Goal: Task Accomplishment & Management: Use online tool/utility

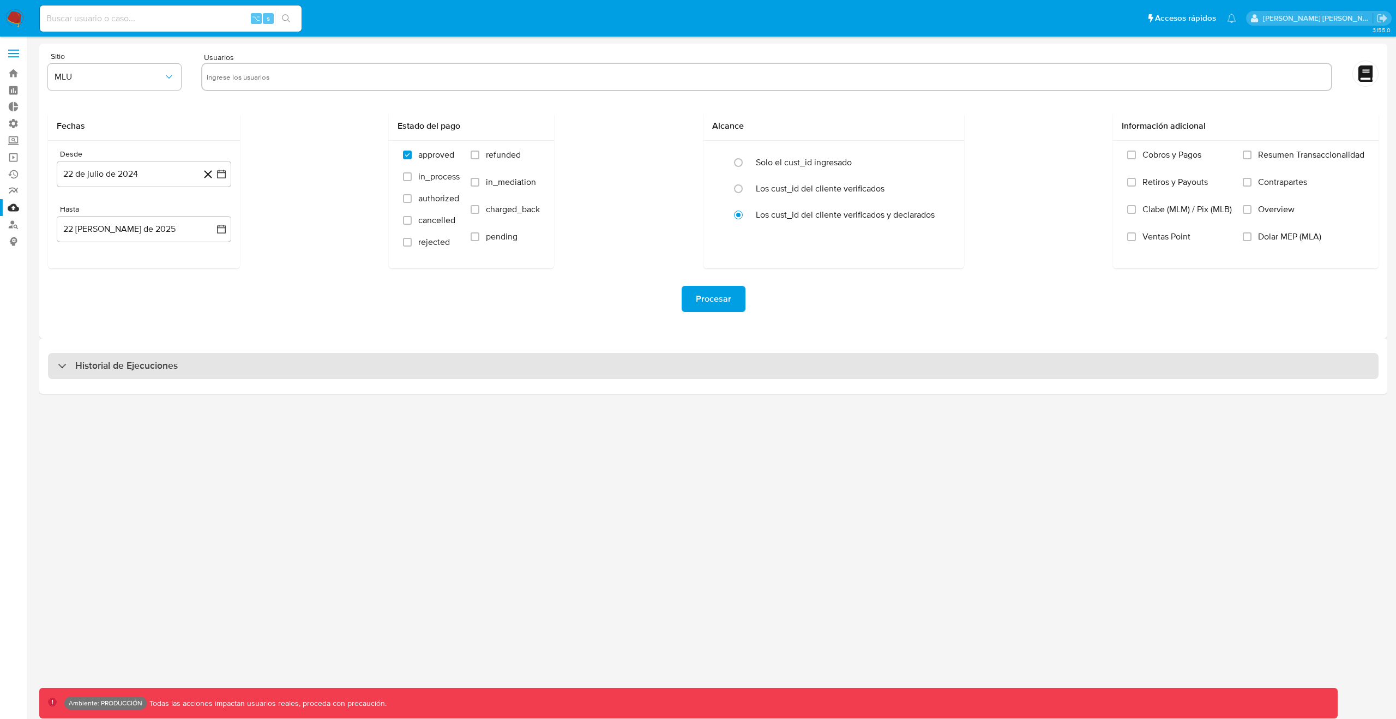
click at [443, 368] on div "Historial de Ejecuciones" at bounding box center [713, 366] width 1331 height 26
select select "10"
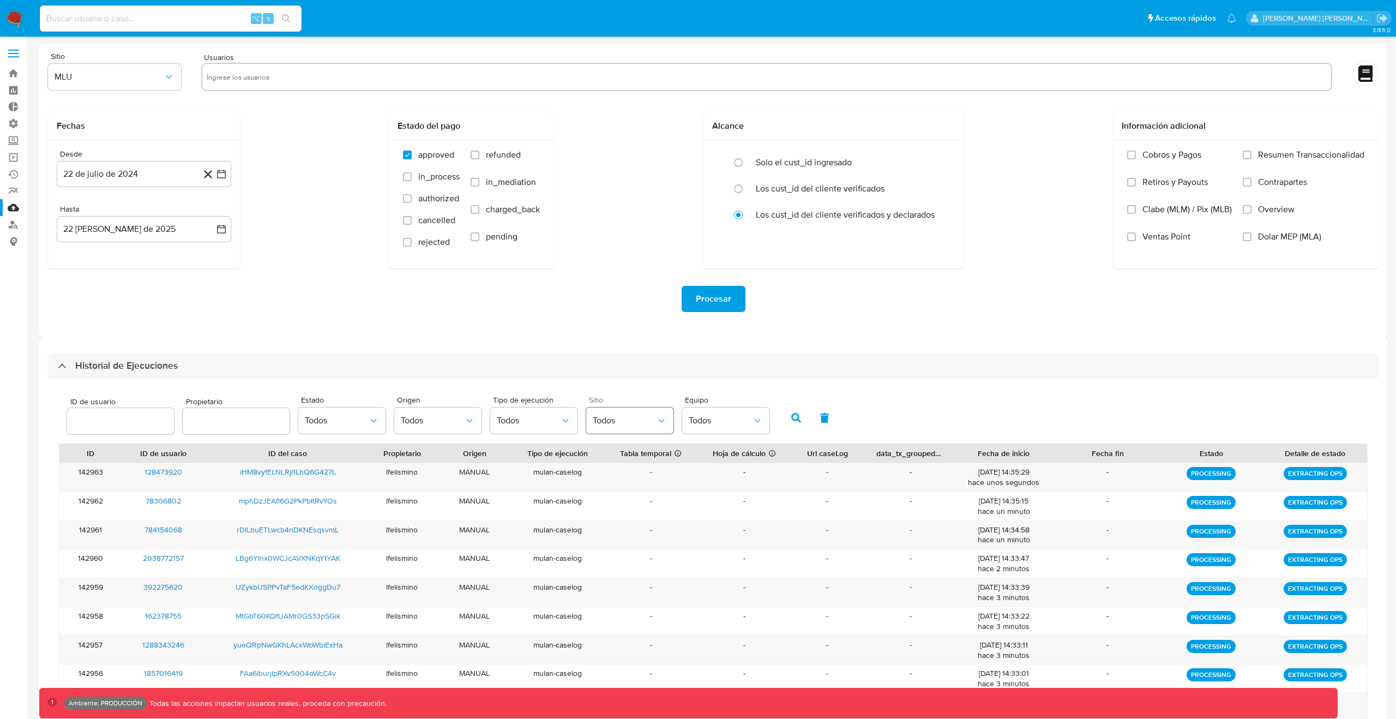
click at [645, 424] on span "Todos" at bounding box center [624, 420] width 63 height 11
click at [619, 511] on div "MLM" at bounding box center [624, 509] width 63 height 26
click at [791, 416] on icon "button" at bounding box center [796, 418] width 10 height 10
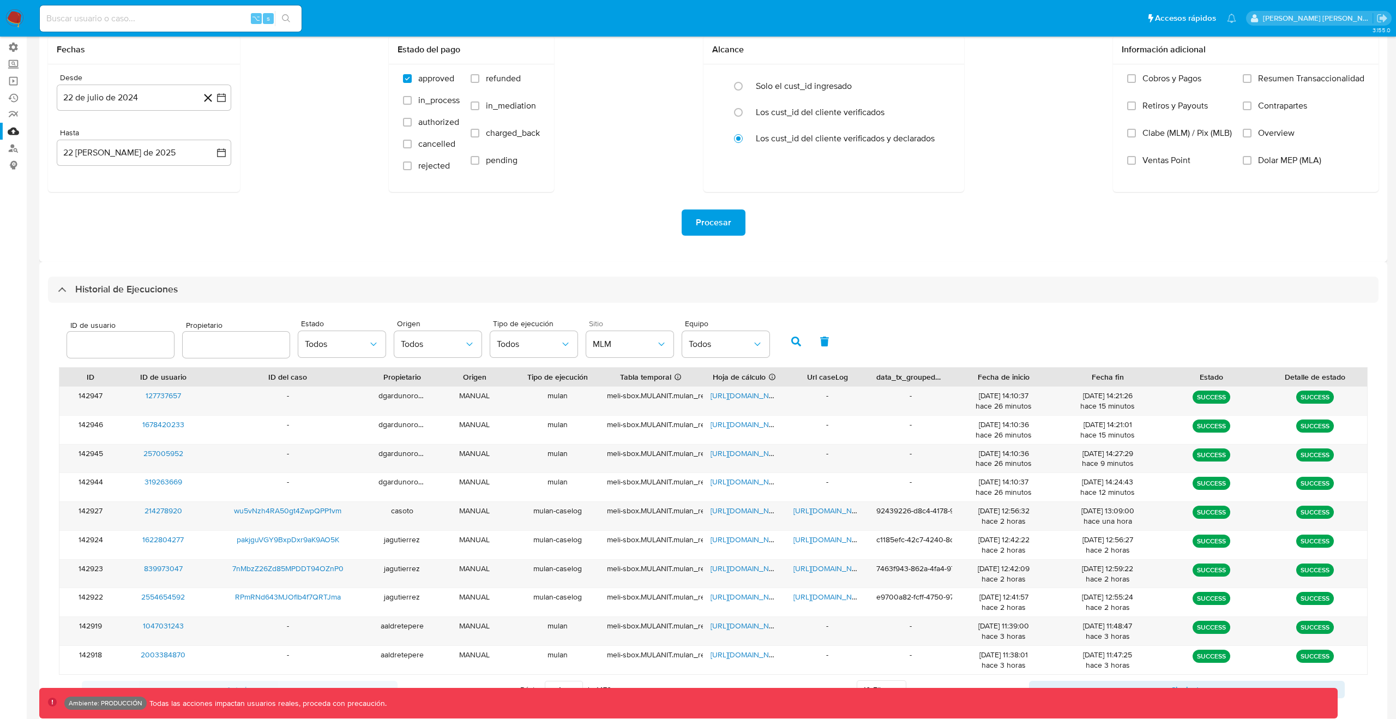
scroll to position [94, 0]
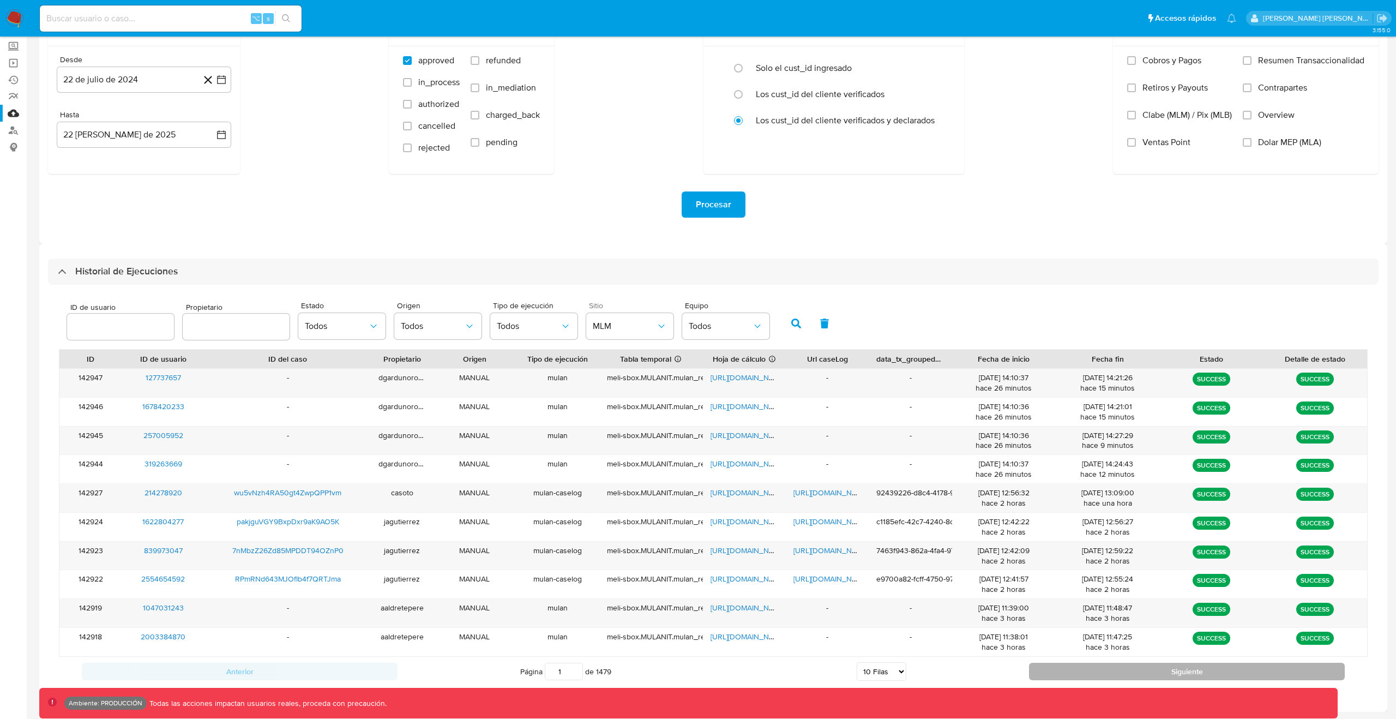
click at [1078, 668] on button "Siguiente" at bounding box center [1187, 671] width 316 height 17
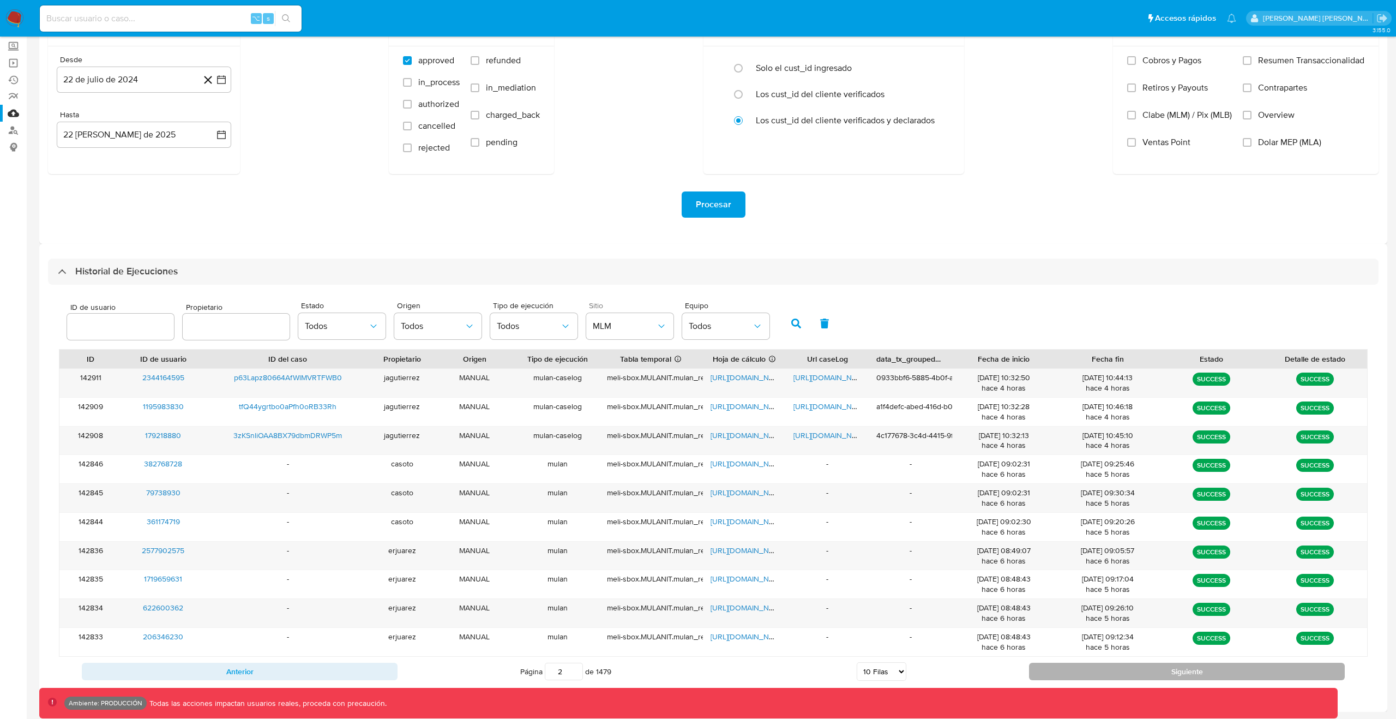
click at [1105, 676] on button "Siguiente" at bounding box center [1187, 671] width 316 height 17
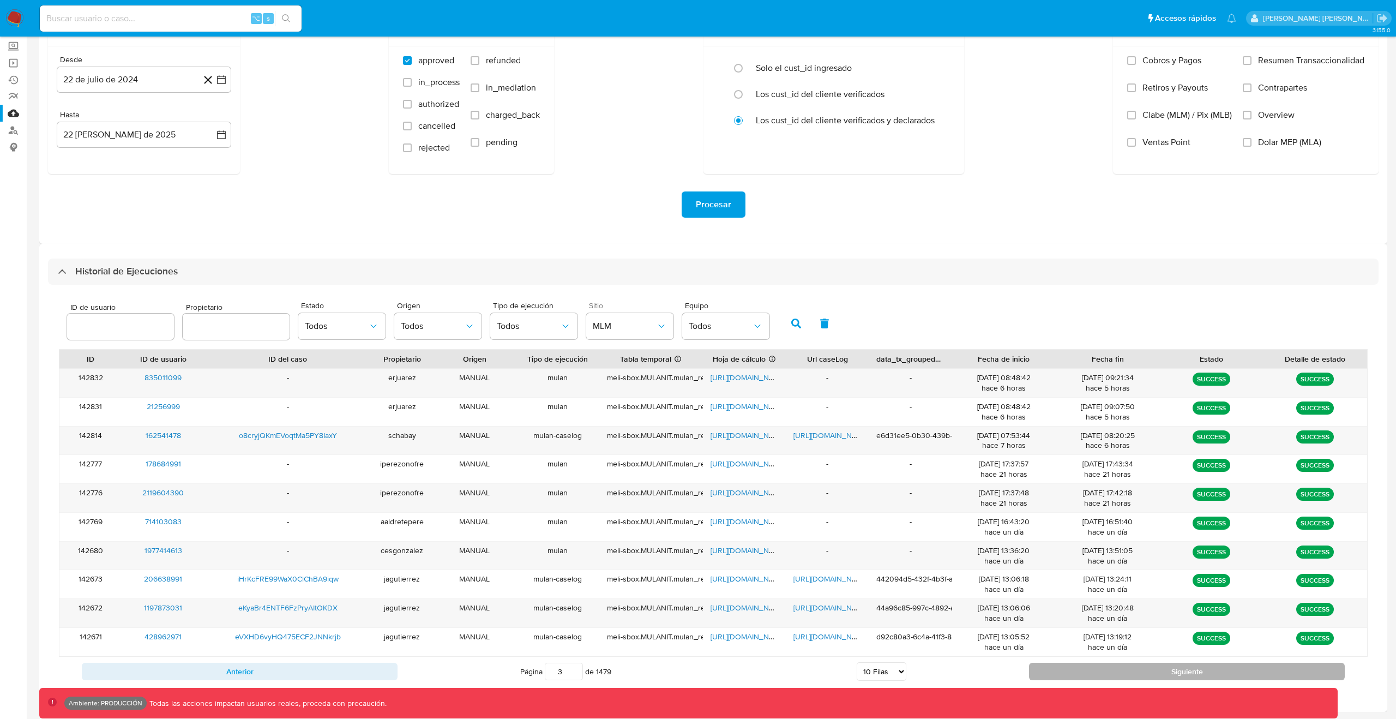
click at [1105, 676] on button "Siguiente" at bounding box center [1187, 671] width 316 height 17
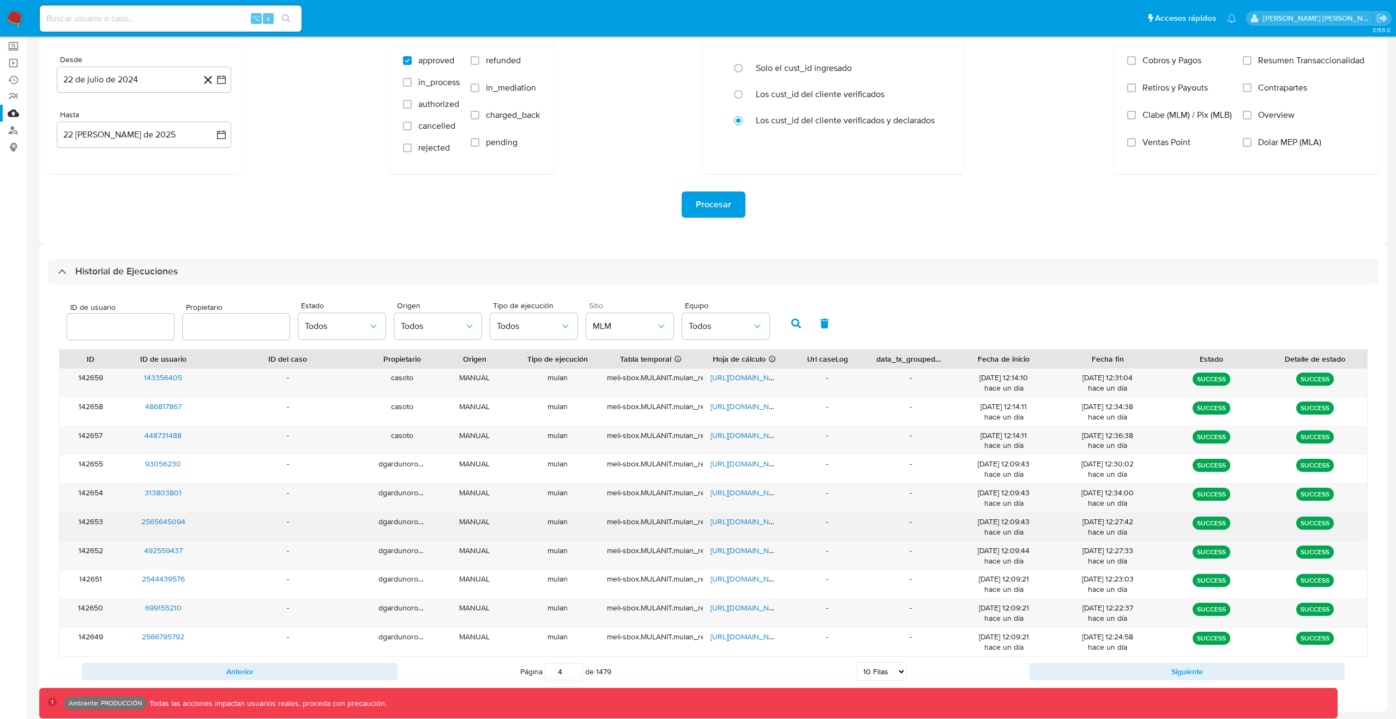
drag, startPoint x: 196, startPoint y: 524, endPoint x: 129, endPoint y: 523, distance: 67.1
click at [129, 523] on div "2565645094" at bounding box center [163, 527] width 83 height 28
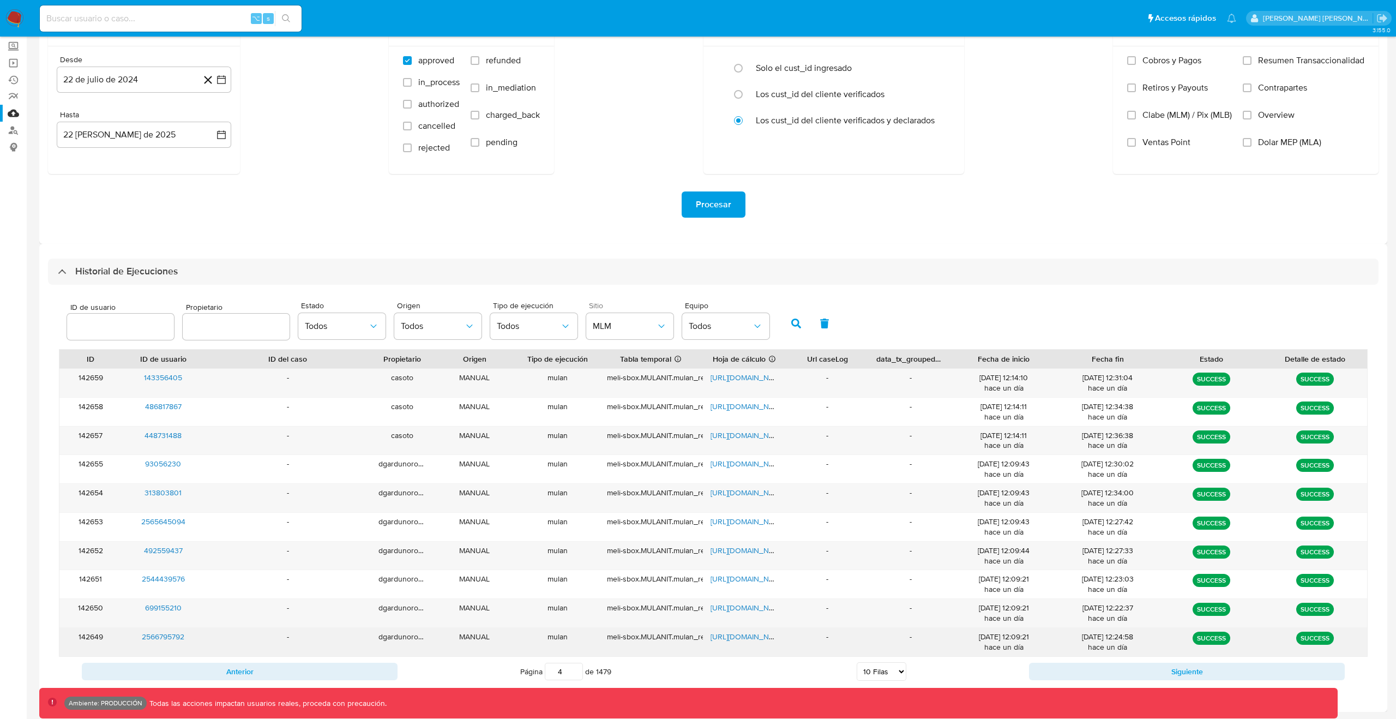
drag, startPoint x: 208, startPoint y: 637, endPoint x: 132, endPoint y: 635, distance: 76.4
click at [132, 635] on div "142649 2566795792 - dgardunorosa MANUAL mulan meli-sbox.MULANIT.mulan_result_dg…" at bounding box center [713, 642] width 1308 height 28
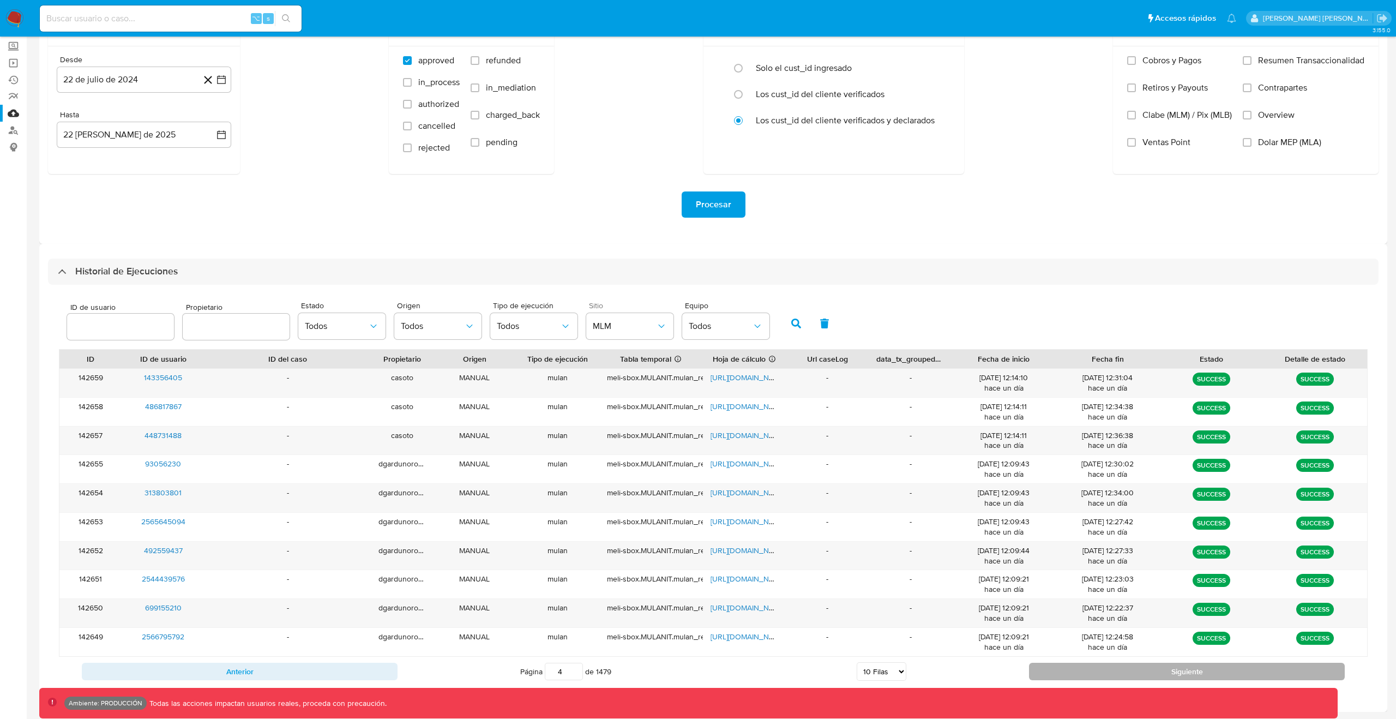
click at [1076, 670] on button "Siguiente" at bounding box center [1187, 671] width 316 height 17
type input "5"
click at [890, 676] on select "5 Filas 10 Filas 20 Filas 25 Filas 50 Filas 100 Filas" at bounding box center [882, 671] width 50 height 19
select select "25"
click at [857, 662] on select "5 Filas 10 Filas 20 Filas 25 Filas 50 Filas 100 Filas" at bounding box center [882, 671] width 50 height 19
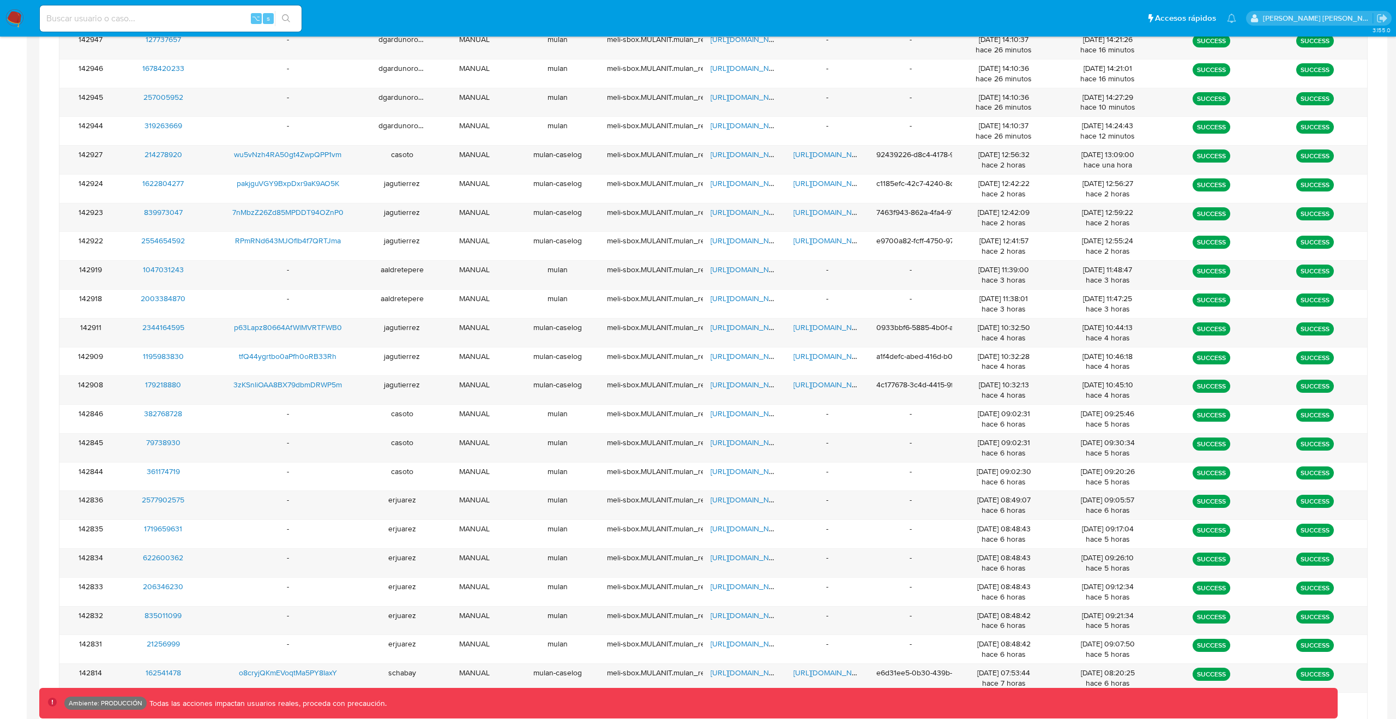
scroll to position [526, 0]
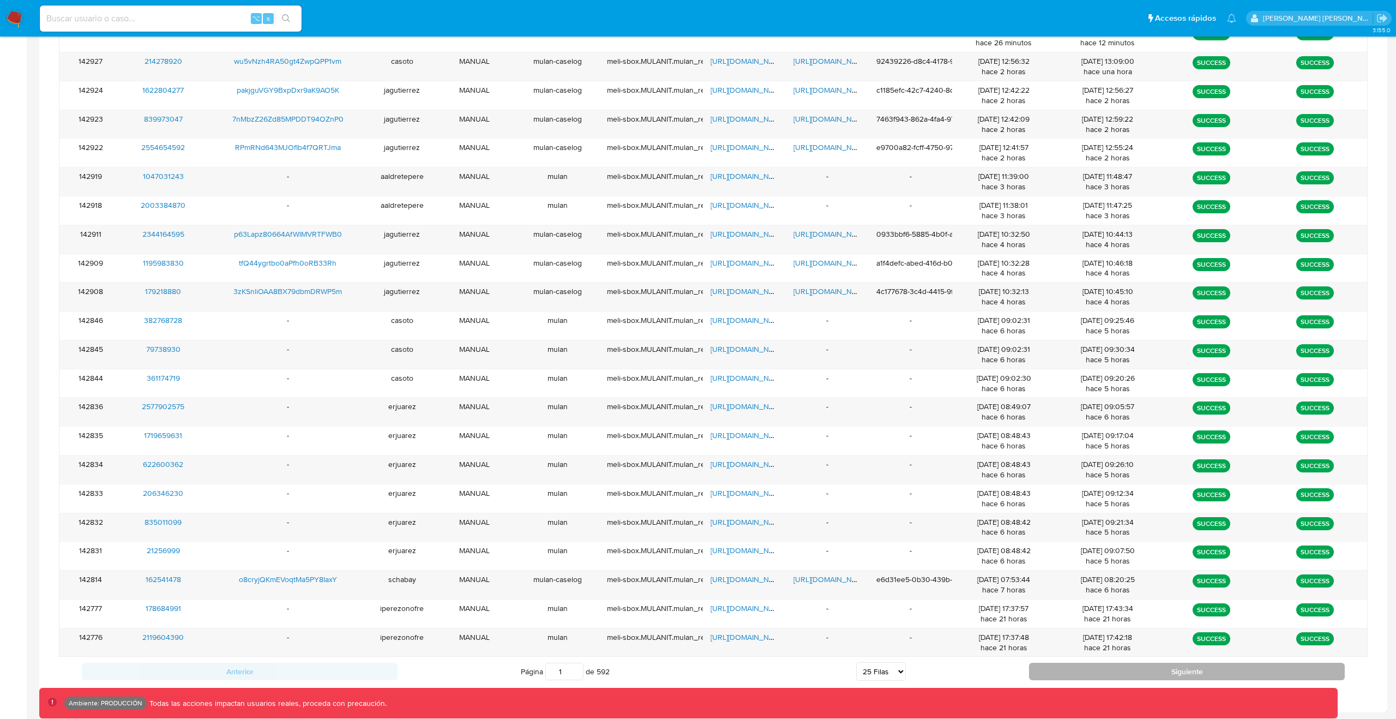
click at [1122, 671] on button "Siguiente" at bounding box center [1187, 671] width 316 height 17
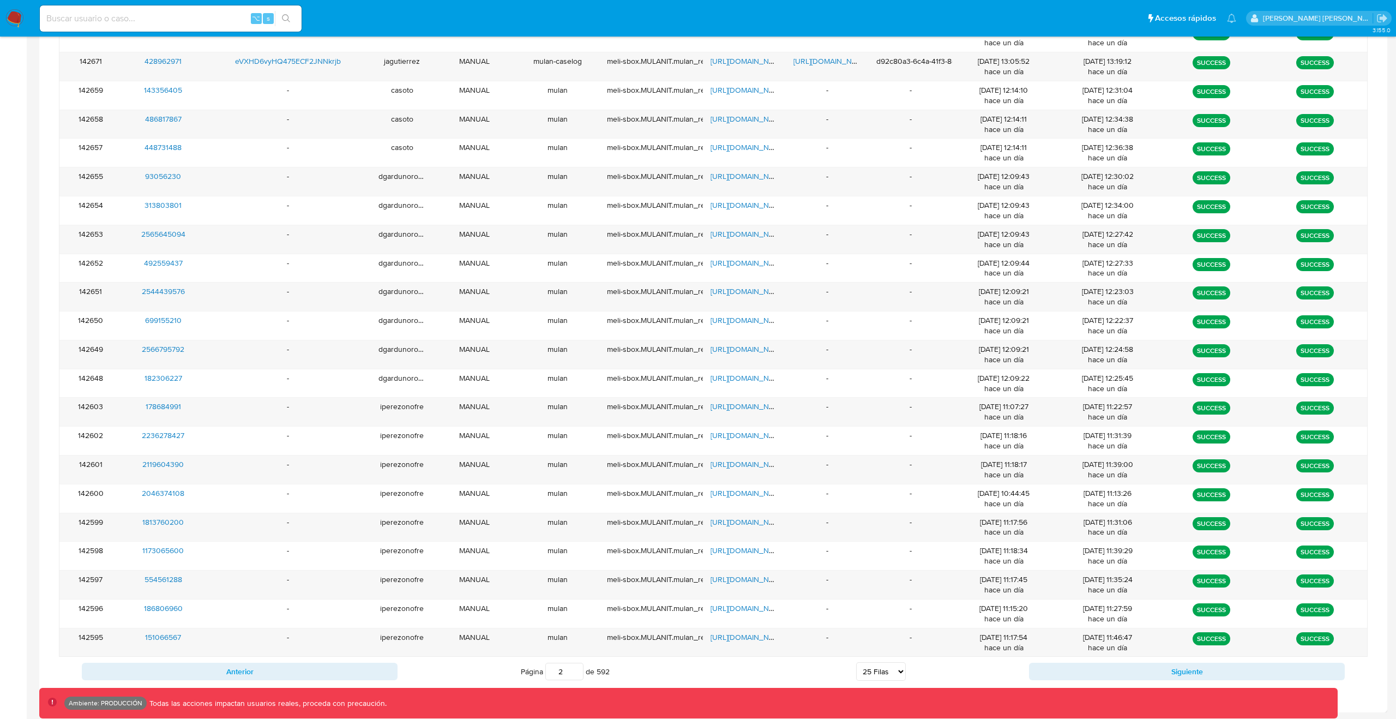
click at [1165, 668] on button "Siguiente" at bounding box center [1187, 671] width 316 height 17
click at [1154, 682] on div "Anterior Página 3 de 592 5 Filas 10 Filas 20 Filas 25 Filas 50 Filas 100 Filas …" at bounding box center [713, 671] width 1309 height 29
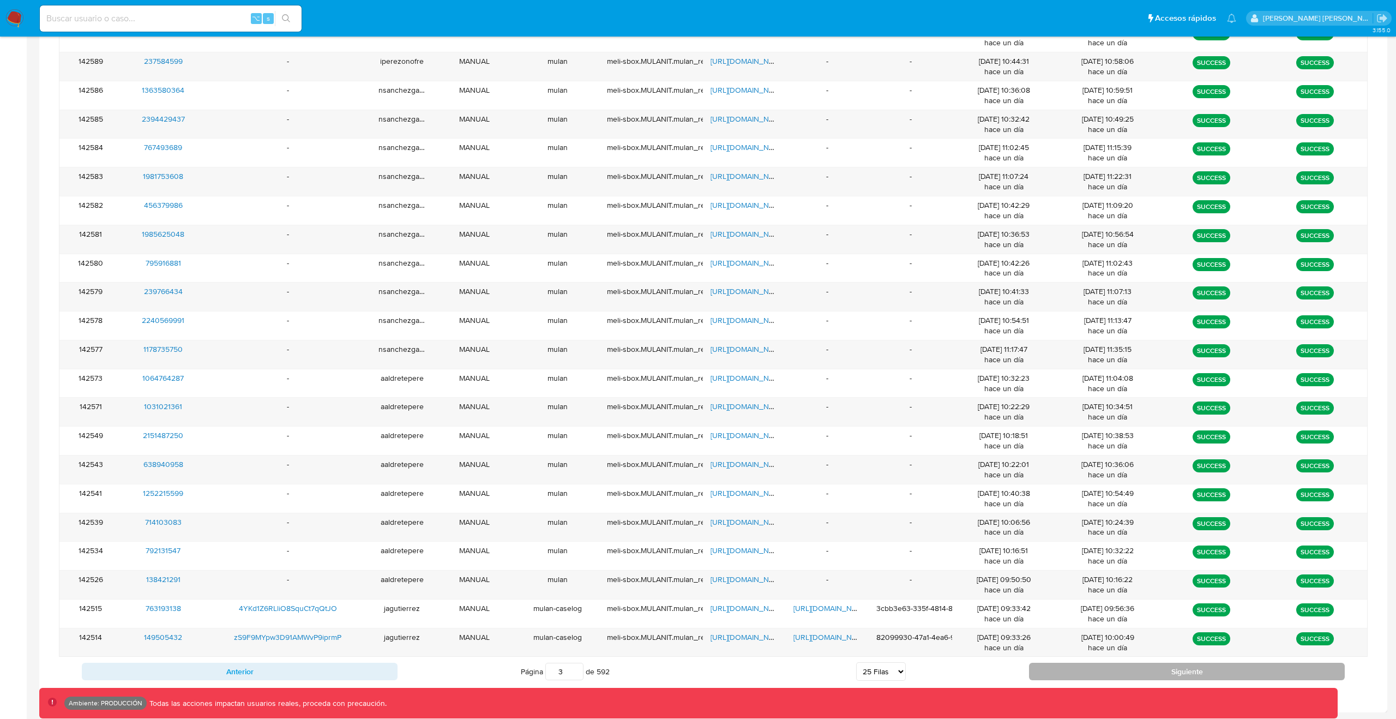
click at [1154, 678] on button "Siguiente" at bounding box center [1187, 671] width 316 height 17
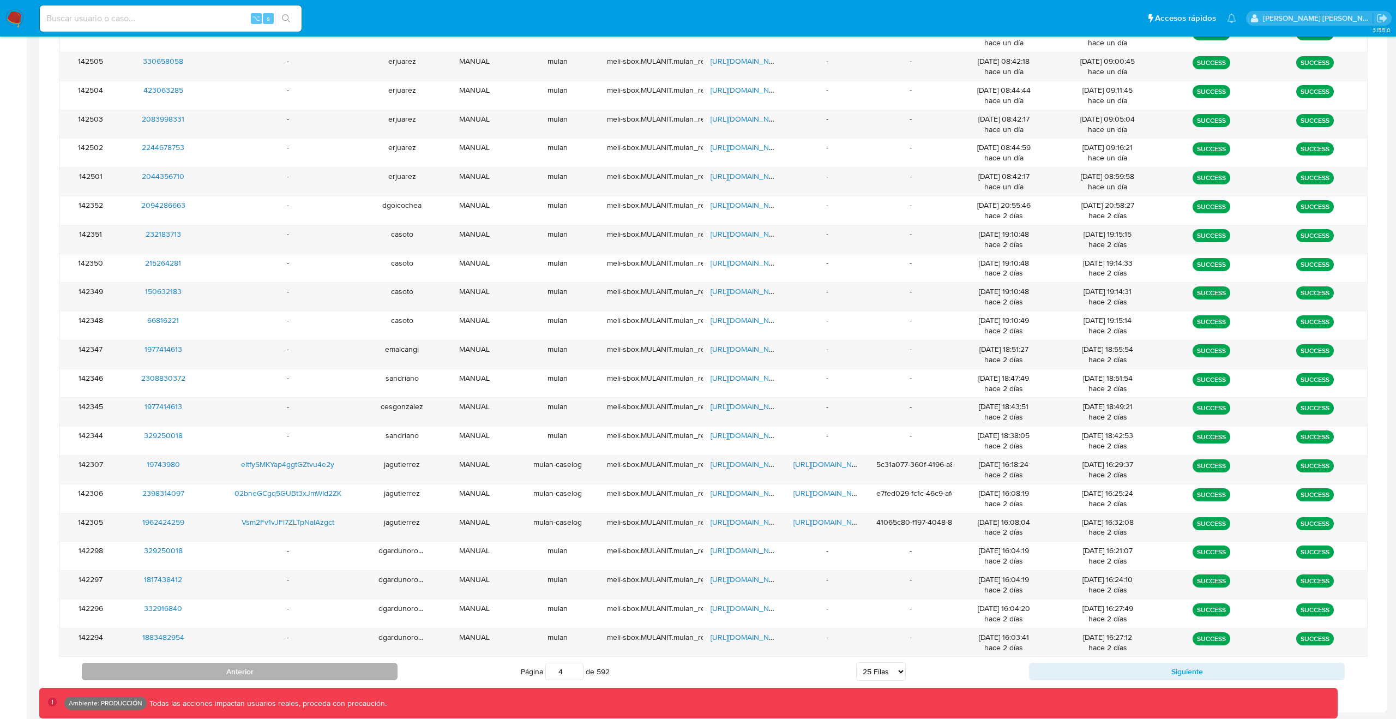
click at [310, 671] on button "Anterior" at bounding box center [240, 671] width 316 height 17
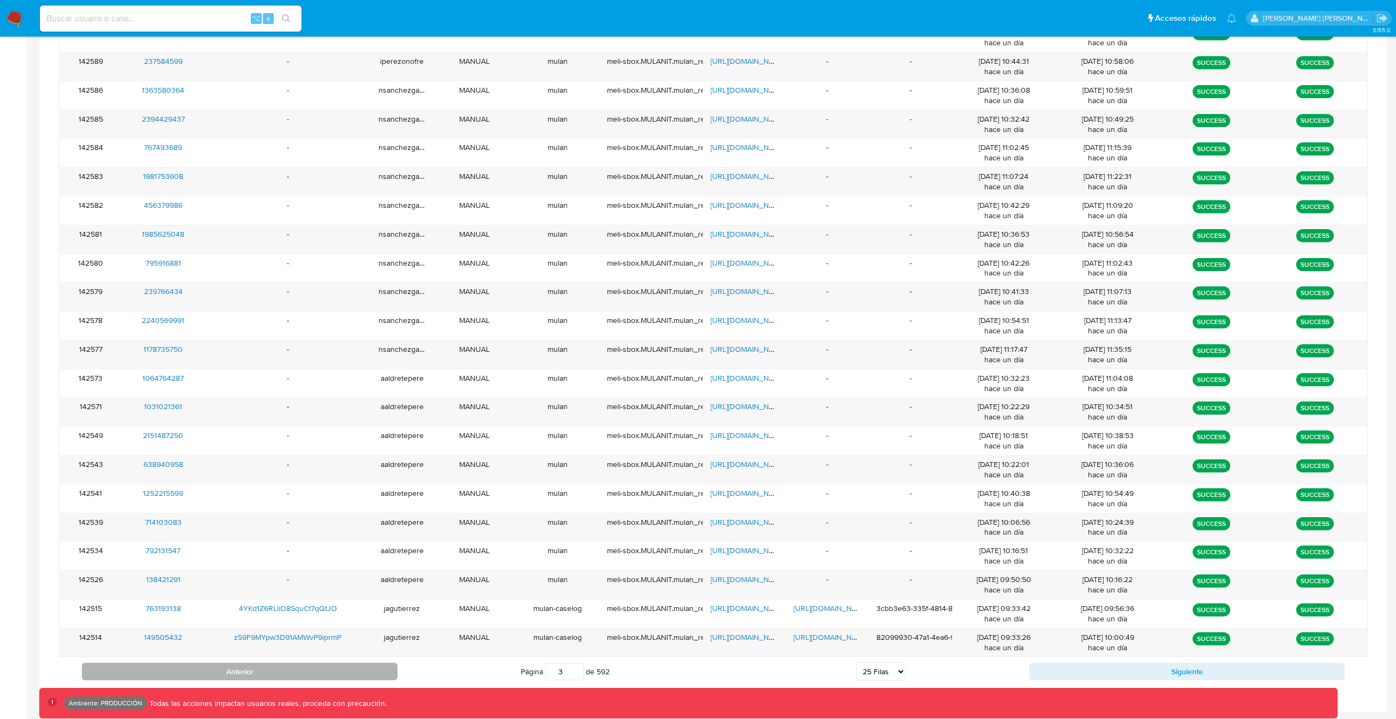
click at [310, 671] on button "Anterior" at bounding box center [240, 671] width 316 height 17
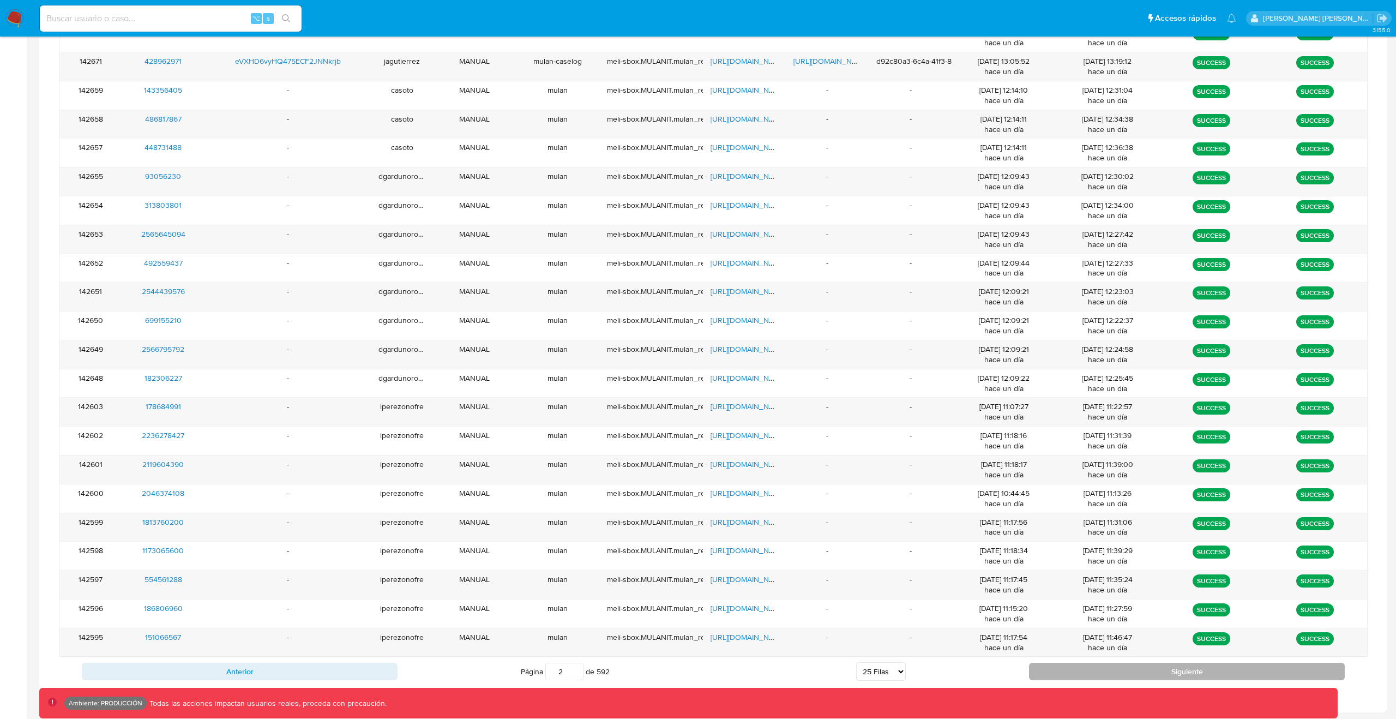
click at [1148, 669] on button "Siguiente" at bounding box center [1187, 671] width 316 height 17
click at [1122, 675] on button "Siguiente" at bounding box center [1187, 671] width 316 height 17
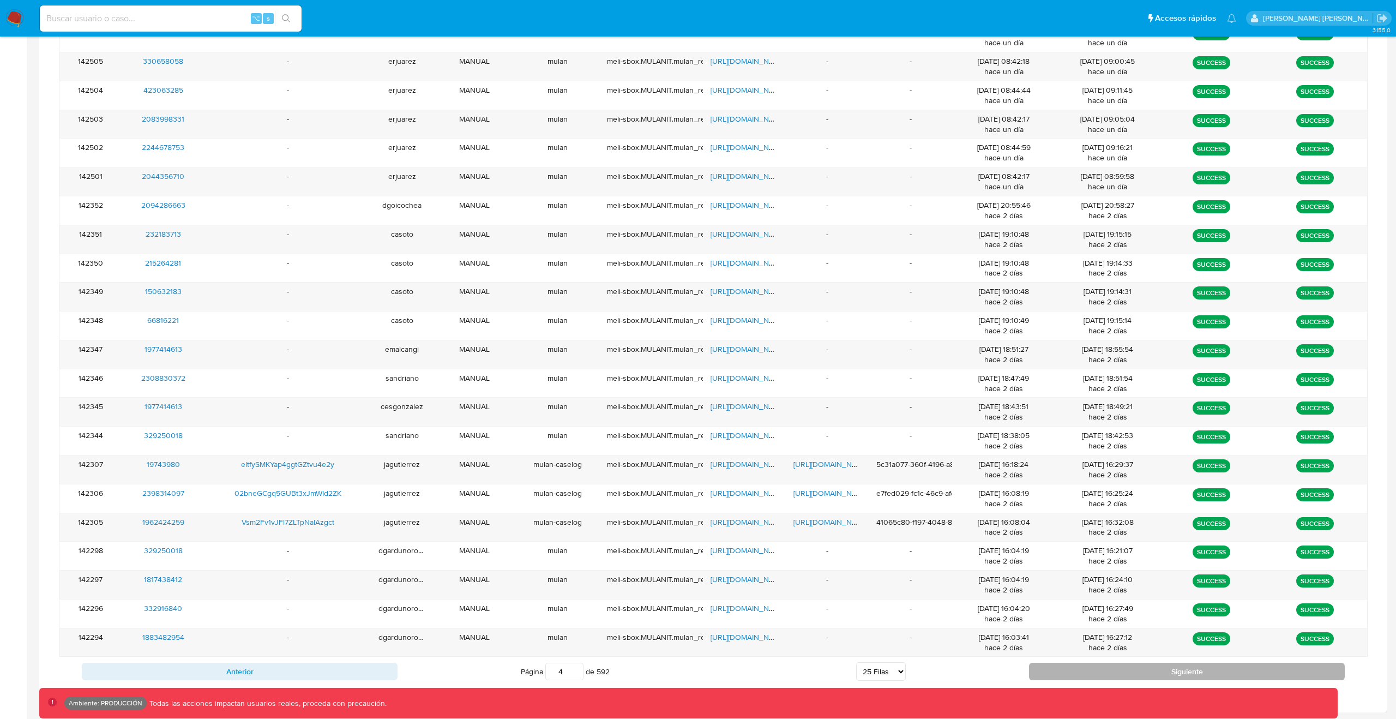
click at [1123, 669] on button "Siguiente" at bounding box center [1187, 671] width 316 height 17
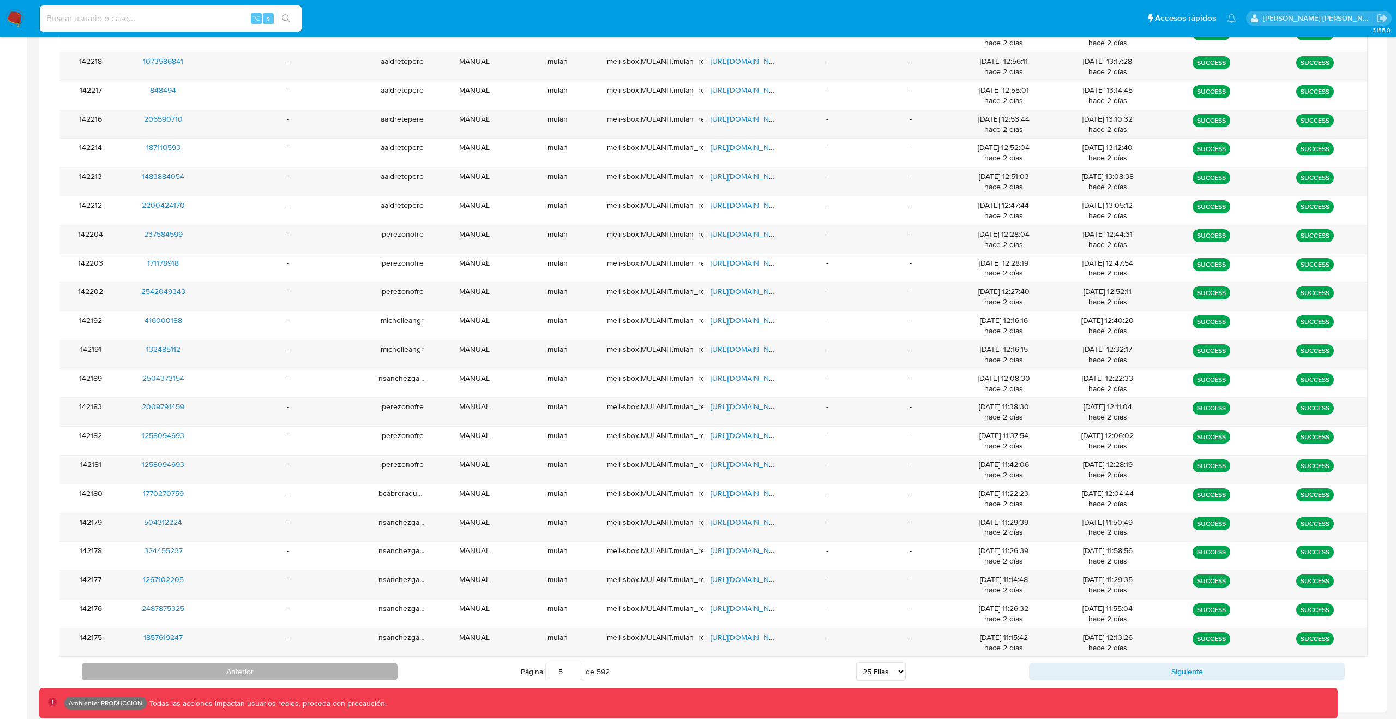
click at [300, 674] on button "Anterior" at bounding box center [240, 671] width 316 height 17
type input "4"
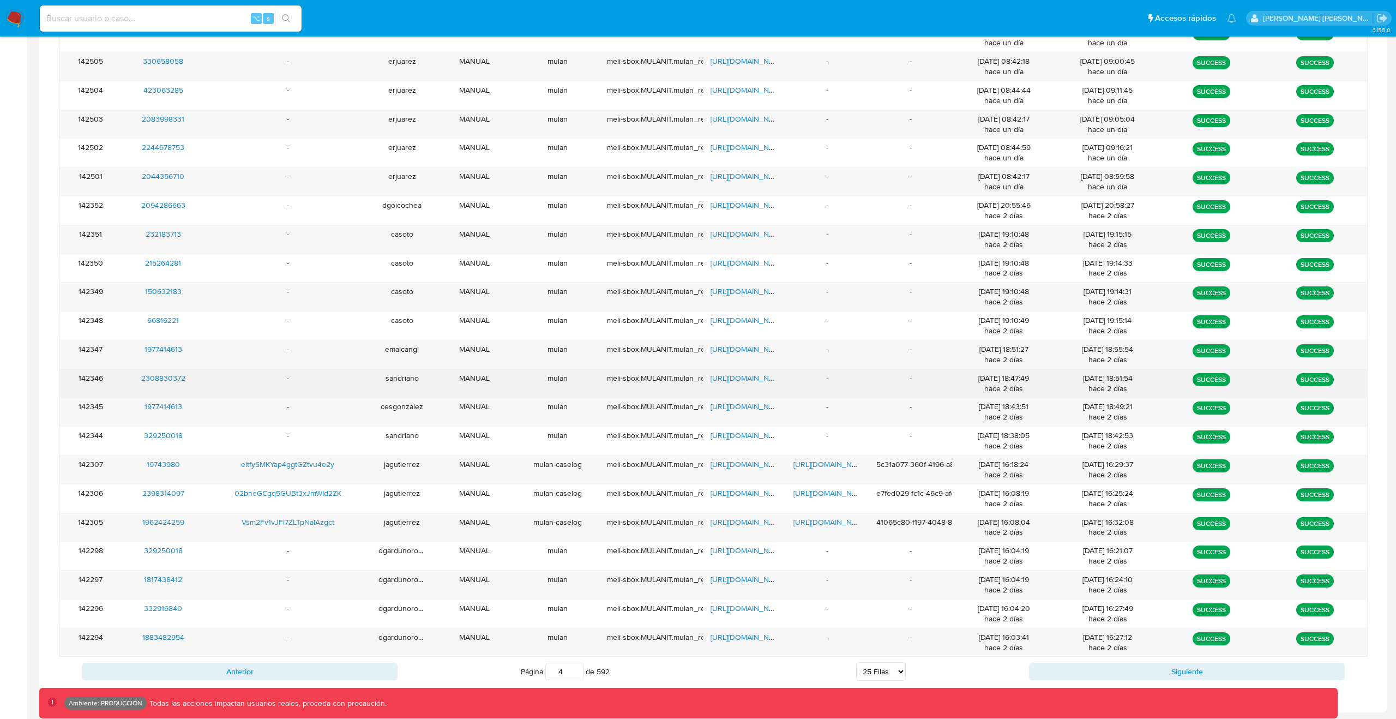
click at [256, 384] on div "-" at bounding box center [288, 383] width 166 height 28
drag, startPoint x: 221, startPoint y: 377, endPoint x: 124, endPoint y: 379, distance: 97.1
click at [124, 379] on div "142346 2308830372 - sandriano MANUAL mulan meli-sbox.MULANIT.mulan_result_sandr…" at bounding box center [713, 383] width 1308 height 28
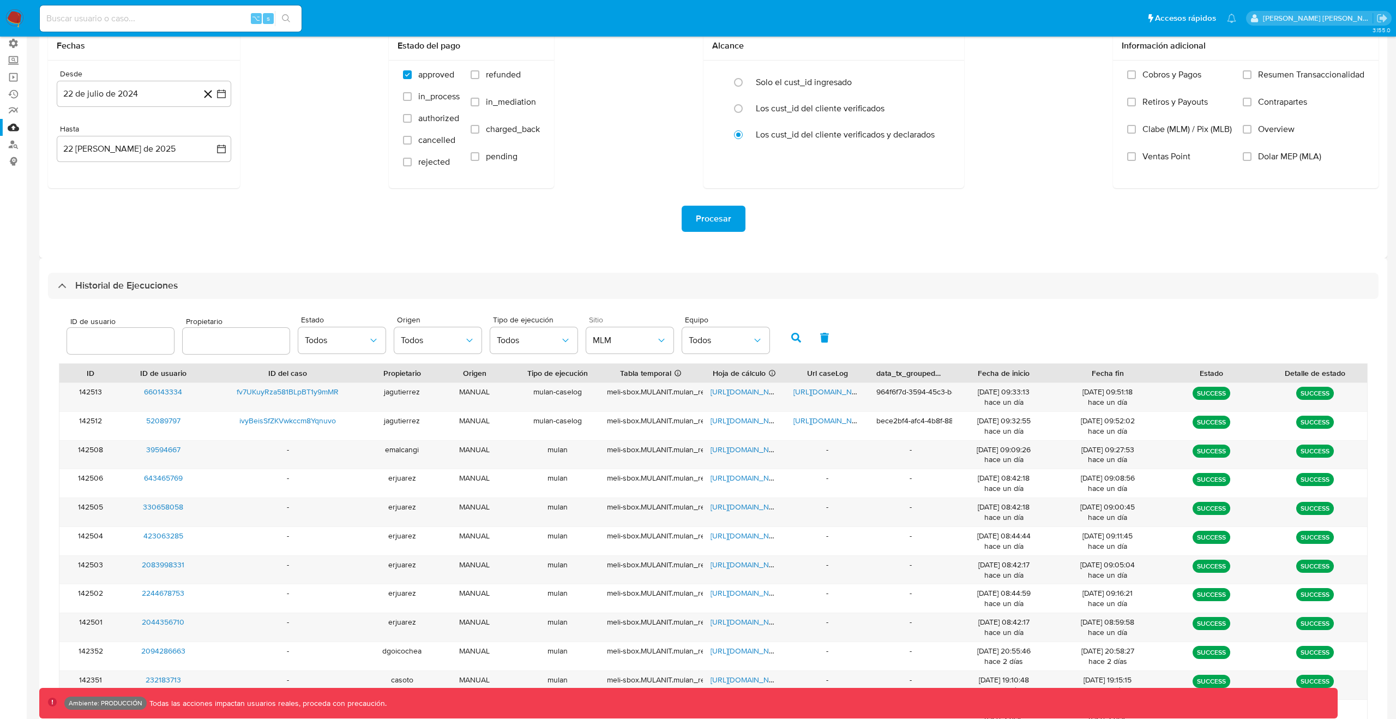
scroll to position [0, 0]
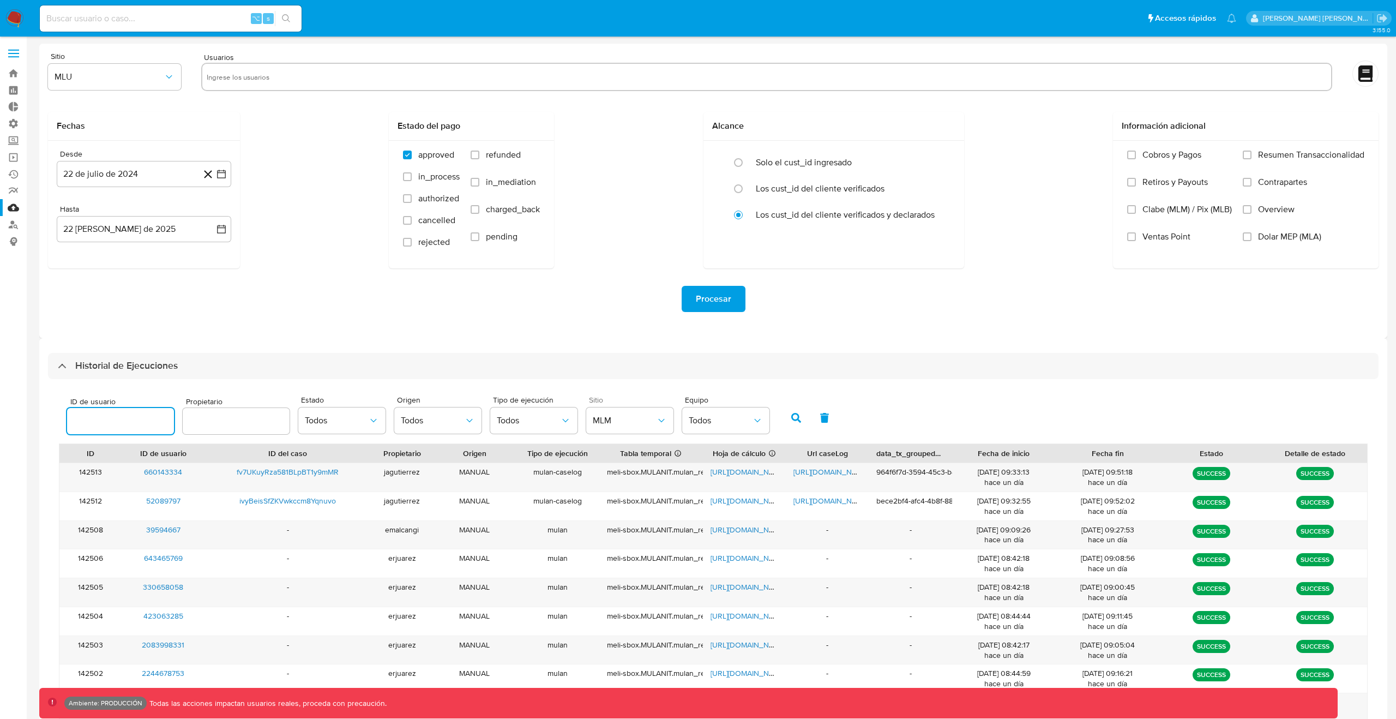
click at [94, 425] on input "number" at bounding box center [120, 421] width 107 height 14
paste input "2308830372"
type input "2308830372"
click at [791, 416] on icon "button" at bounding box center [796, 418] width 10 height 10
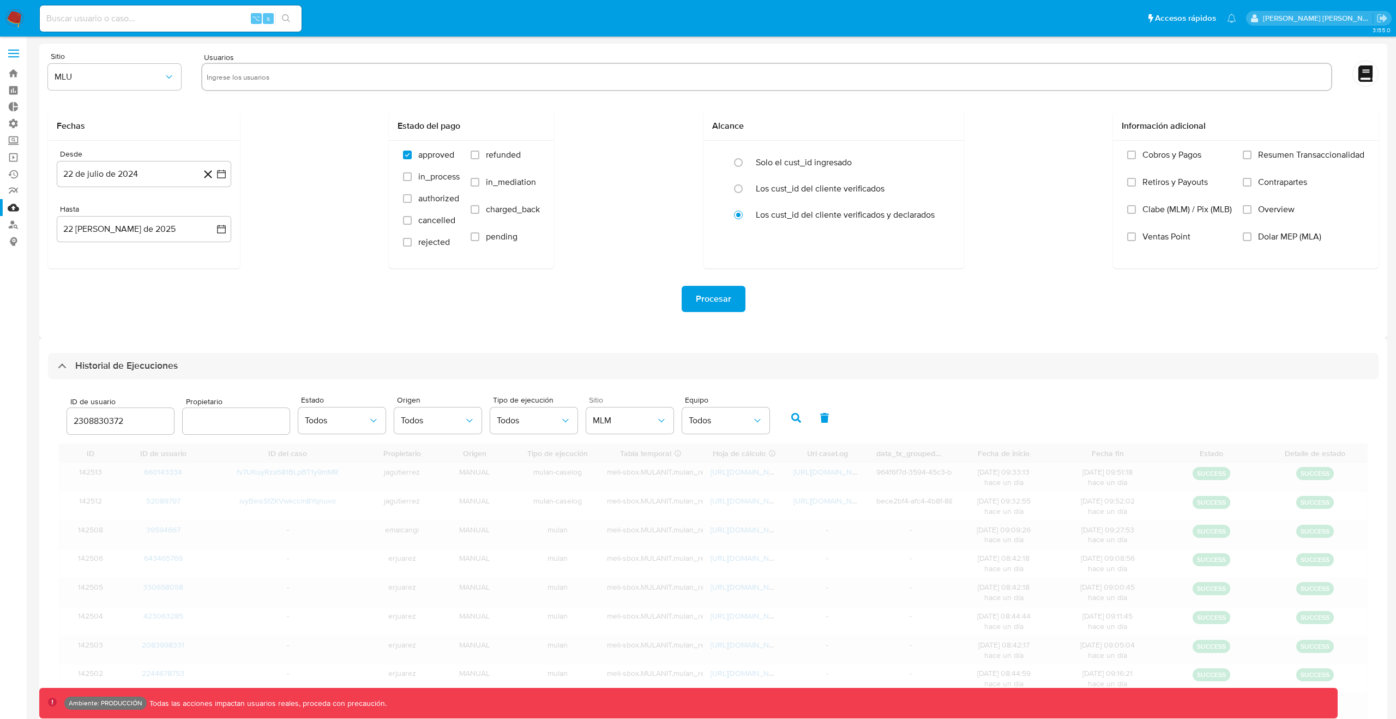
type input "1"
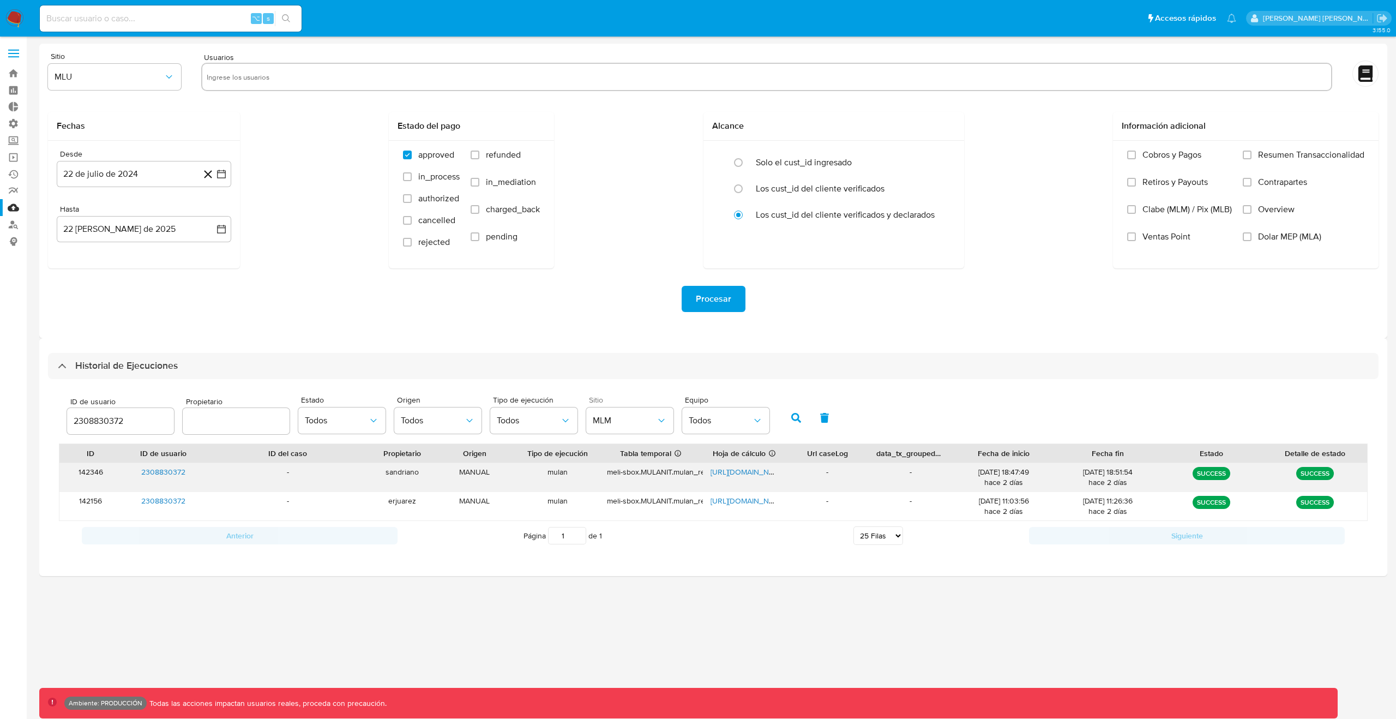
click at [749, 473] on span "[URL][DOMAIN_NAME]" at bounding box center [748, 471] width 75 height 11
click at [134, 421] on input "2308830372" at bounding box center [120, 421] width 107 height 14
click at [134, 422] on input "2308830372" at bounding box center [120, 421] width 107 height 14
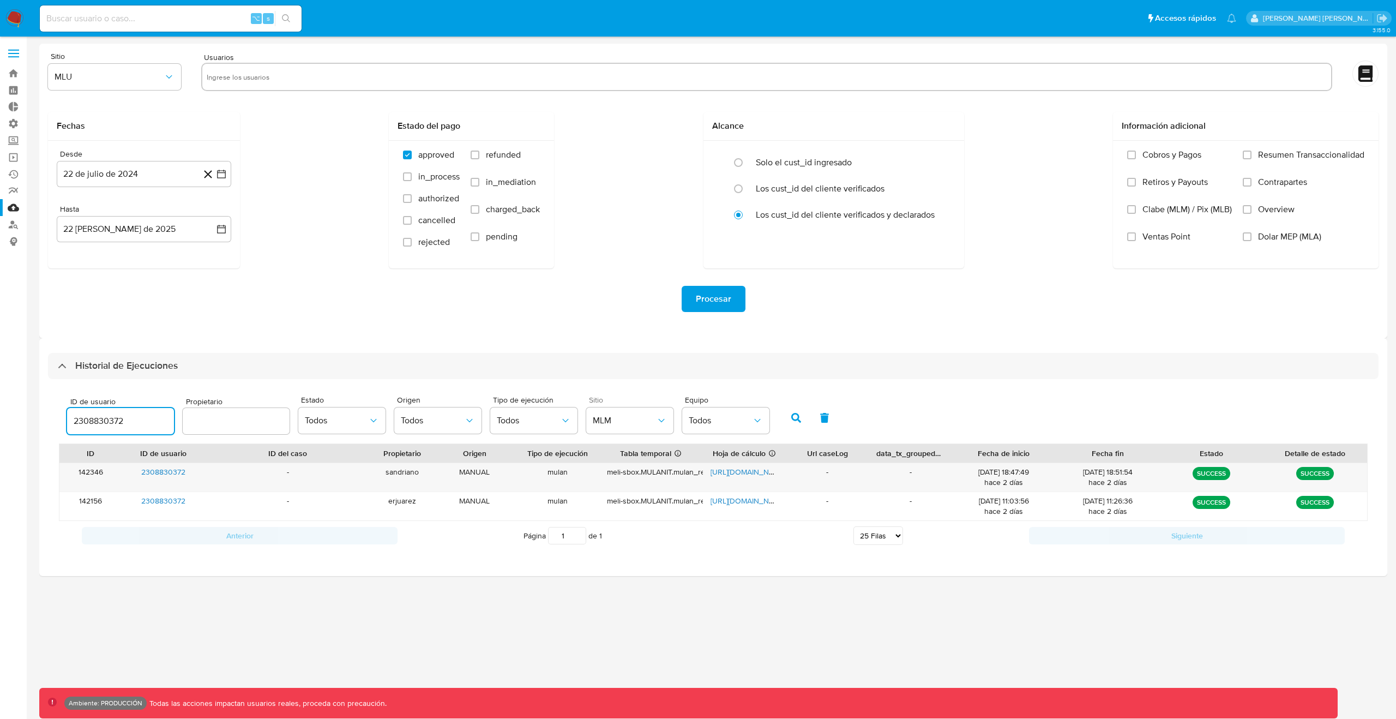
click at [134, 422] on input "2308830372" at bounding box center [120, 421] width 107 height 14
click at [223, 77] on input "text" at bounding box center [767, 76] width 1120 height 17
type input "2308830372"
click at [142, 85] on button "MLU" at bounding box center [114, 77] width 133 height 26
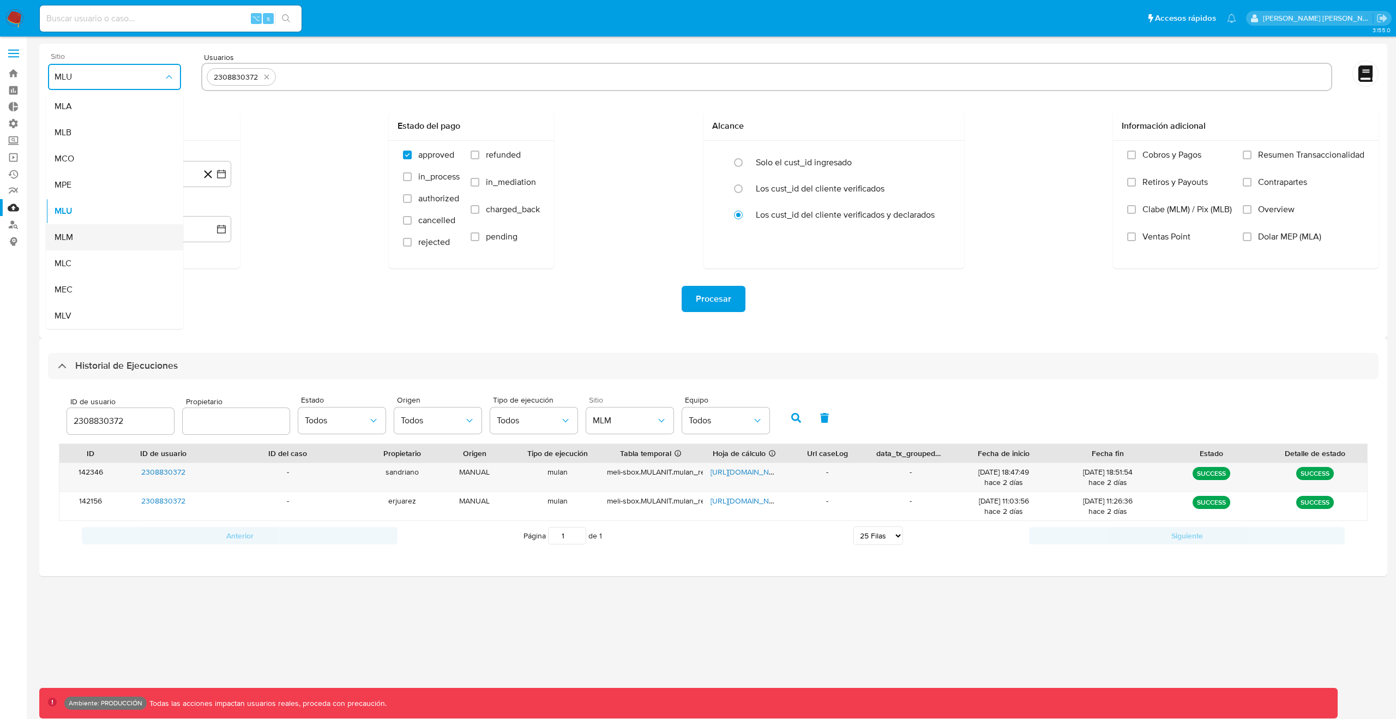
click at [82, 239] on div "MLM" at bounding box center [111, 237] width 113 height 26
click at [368, 316] on div "Procesar" at bounding box center [713, 298] width 1331 height 61
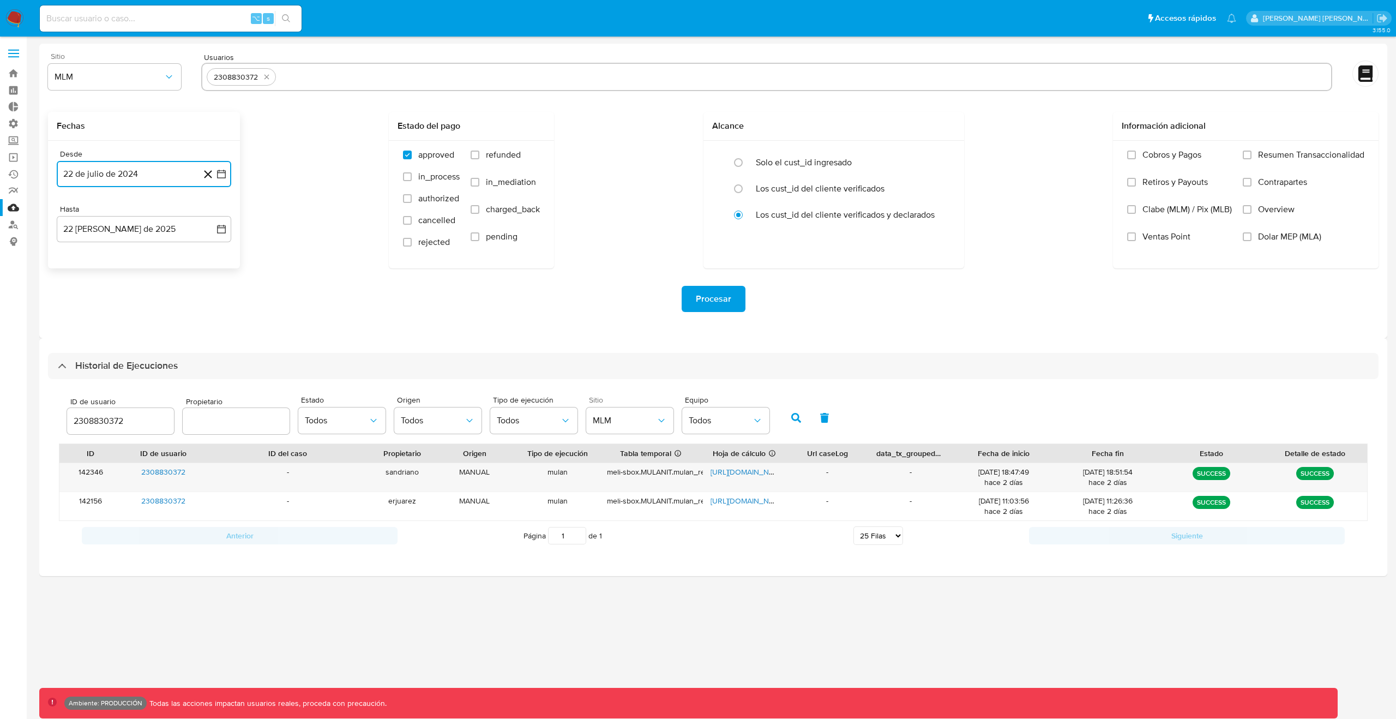
click at [124, 176] on button "22 de julio de 2024" at bounding box center [144, 174] width 175 height 26
click at [78, 213] on icon "Mes anterior" at bounding box center [76, 213] width 13 height 13
click at [82, 249] on button "1" at bounding box center [78, 253] width 17 height 17
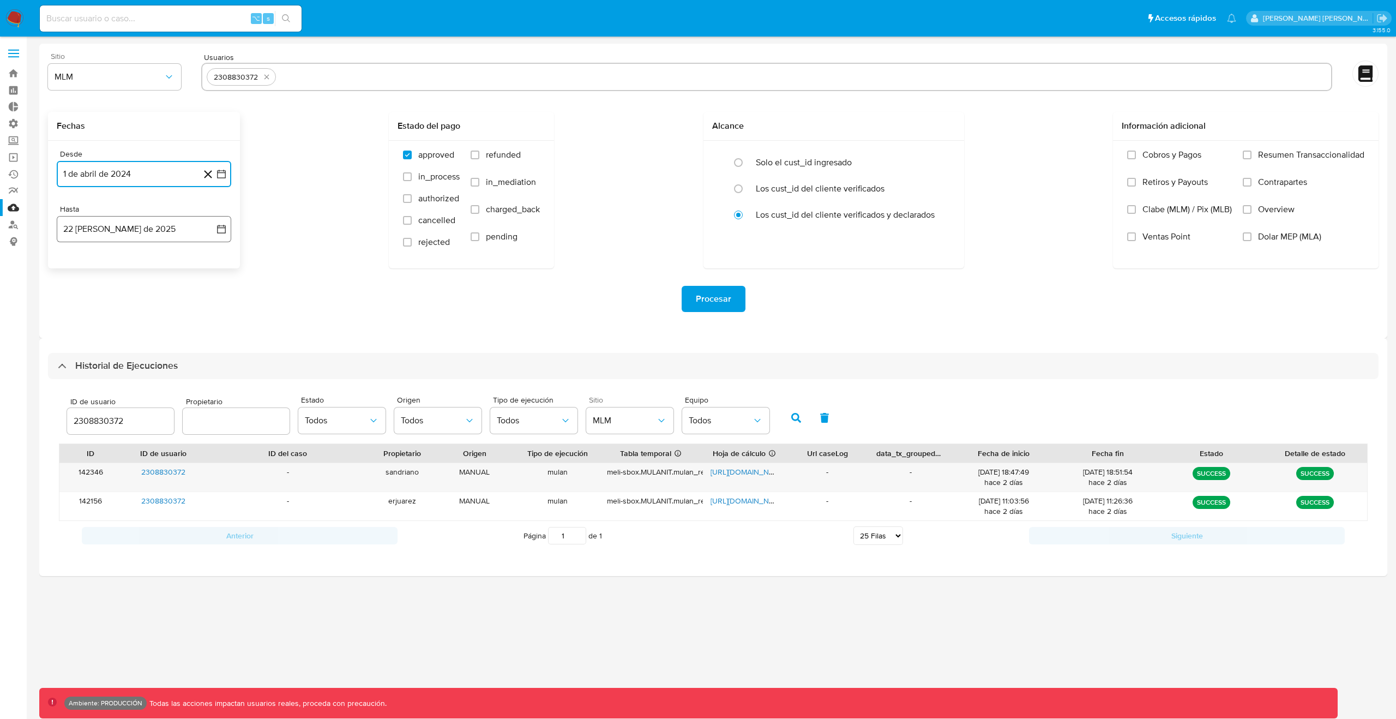
click at [216, 230] on icon "button" at bounding box center [221, 229] width 11 height 11
click at [292, 322] on div "Procesar" at bounding box center [713, 298] width 1331 height 61
click at [710, 302] on span "Procesar" at bounding box center [713, 299] width 35 height 24
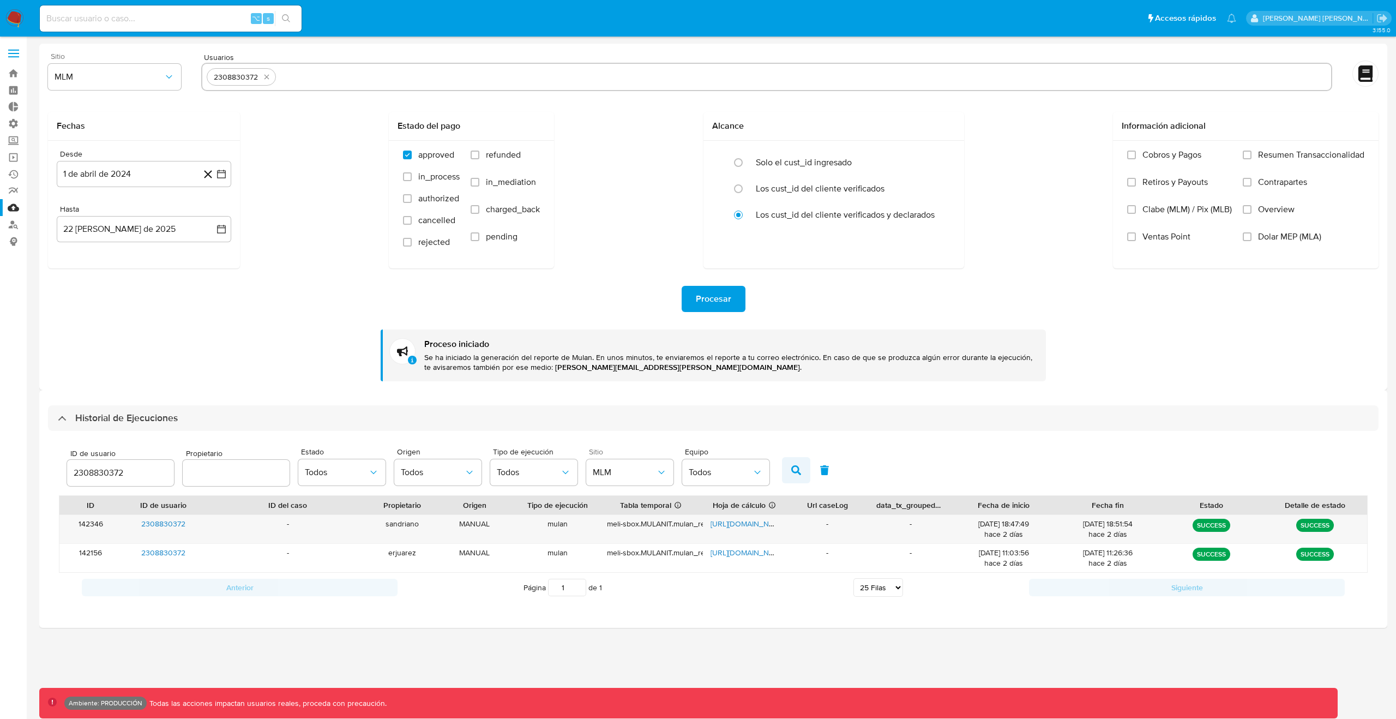
click at [785, 473] on button "button" at bounding box center [796, 470] width 28 height 26
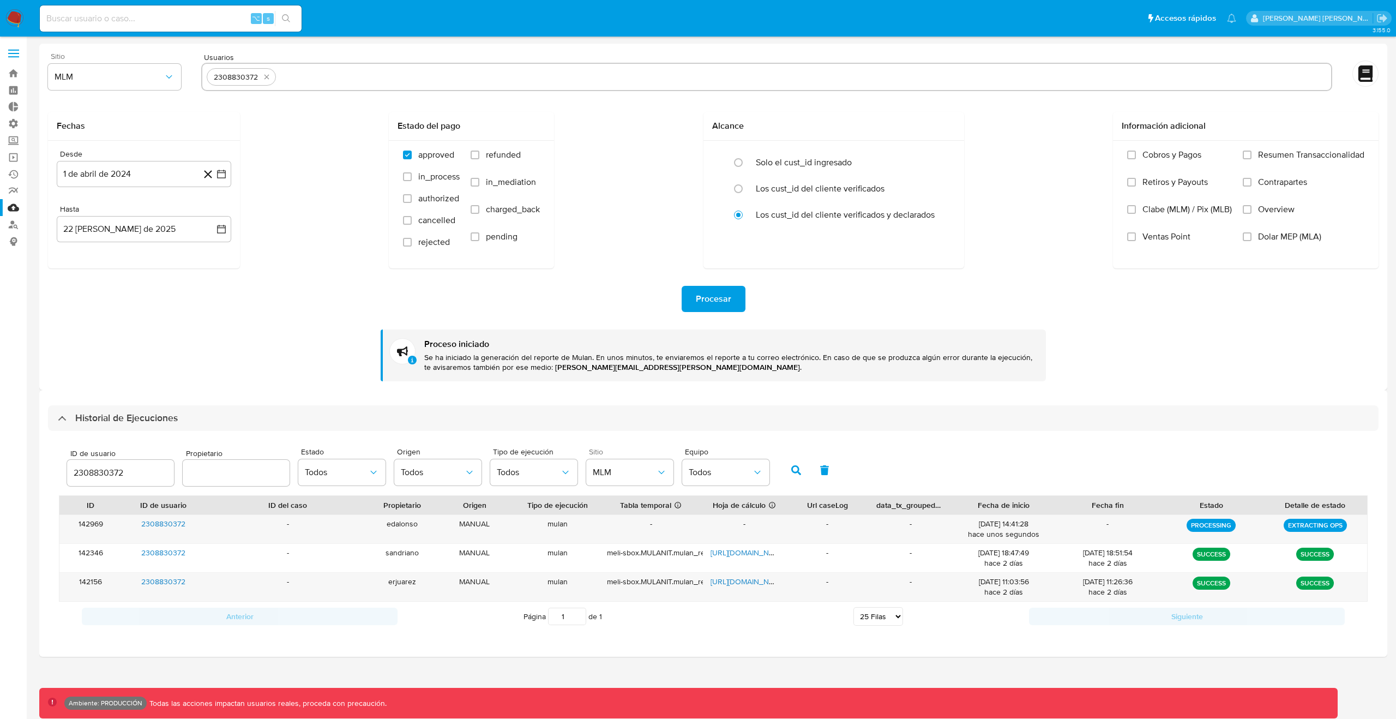
click at [785, 473] on button "button" at bounding box center [796, 470] width 28 height 26
click at [791, 473] on icon "button" at bounding box center [796, 470] width 10 height 10
click at [794, 465] on icon "button" at bounding box center [796, 470] width 10 height 10
click at [802, 466] on button "button" at bounding box center [796, 470] width 28 height 26
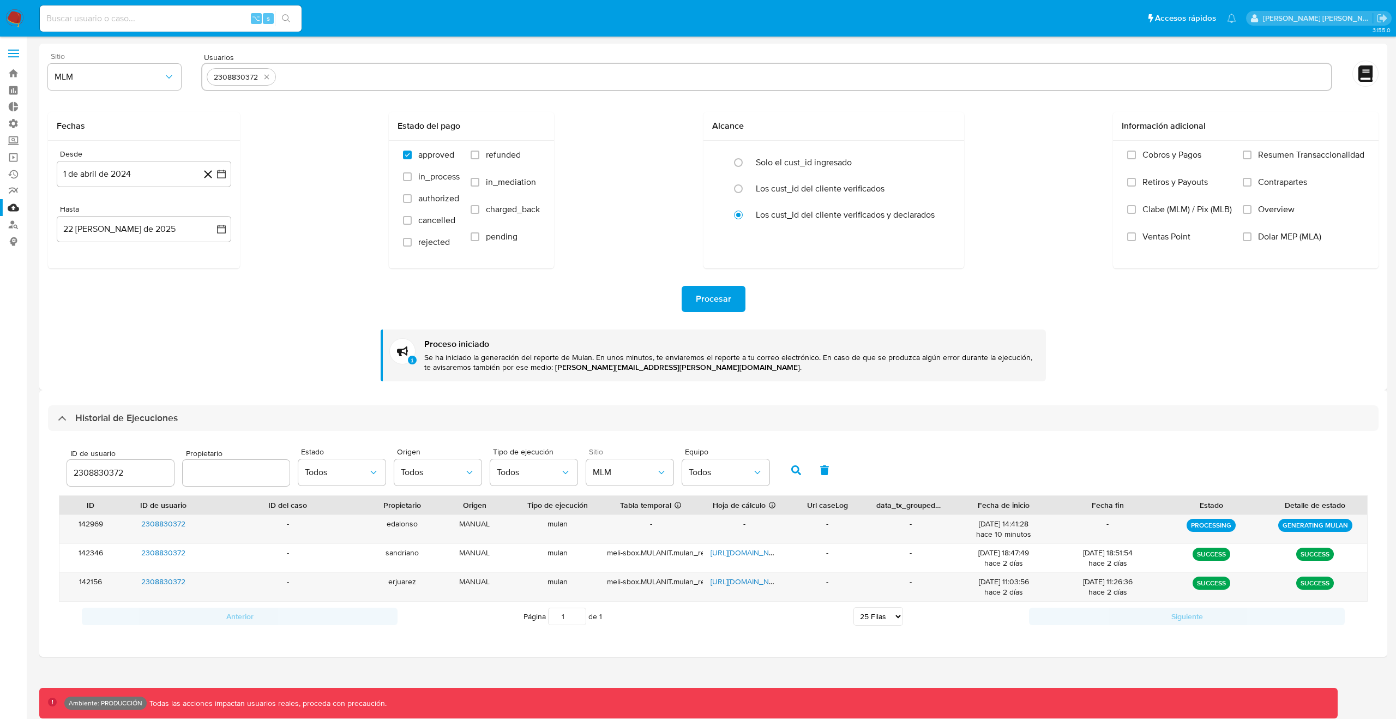
click at [795, 470] on icon "button" at bounding box center [796, 470] width 10 height 10
click at [737, 519] on span "[URL][DOMAIN_NAME]" at bounding box center [748, 523] width 75 height 11
select select "25"
click at [782, 466] on button "button" at bounding box center [796, 470] width 28 height 26
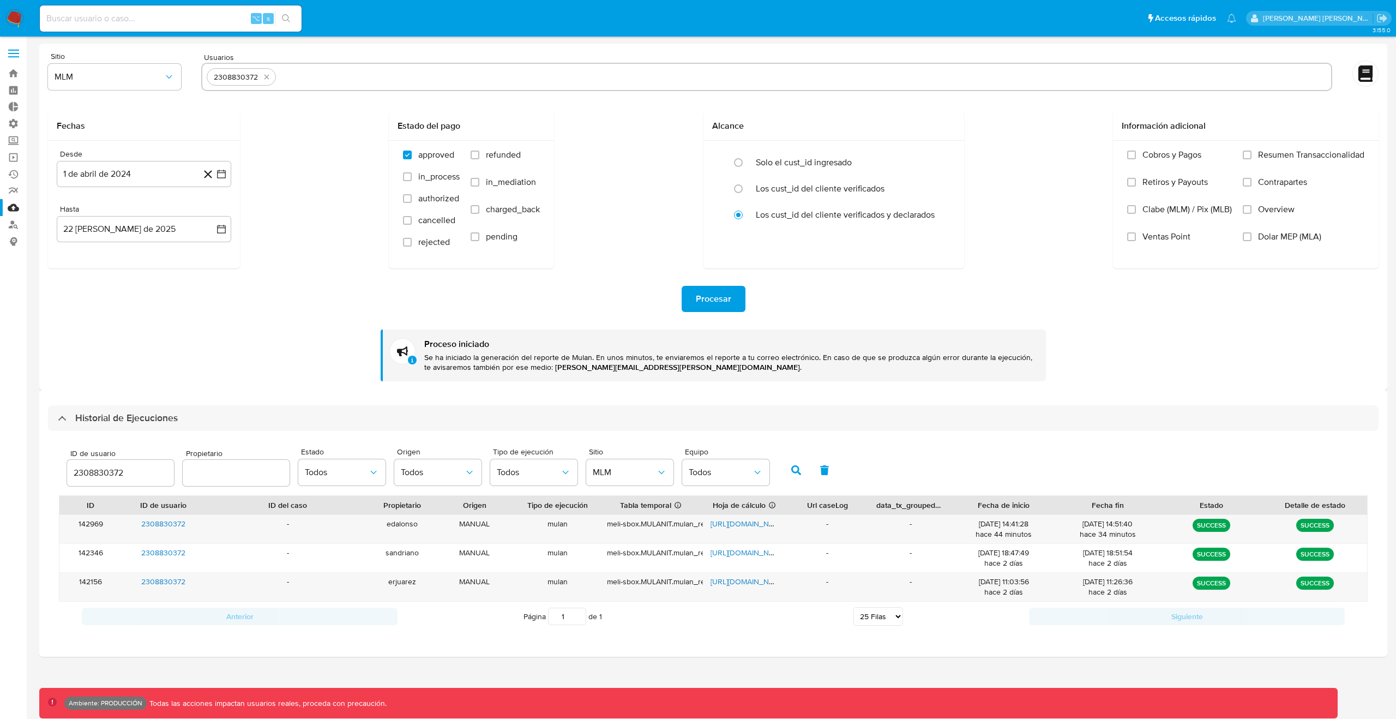
click at [782, 466] on button "button" at bounding box center [796, 470] width 28 height 26
click at [416, 520] on div "edalonso" at bounding box center [402, 529] width 62 height 28
click at [410, 521] on div "edalonso" at bounding box center [402, 529] width 62 height 28
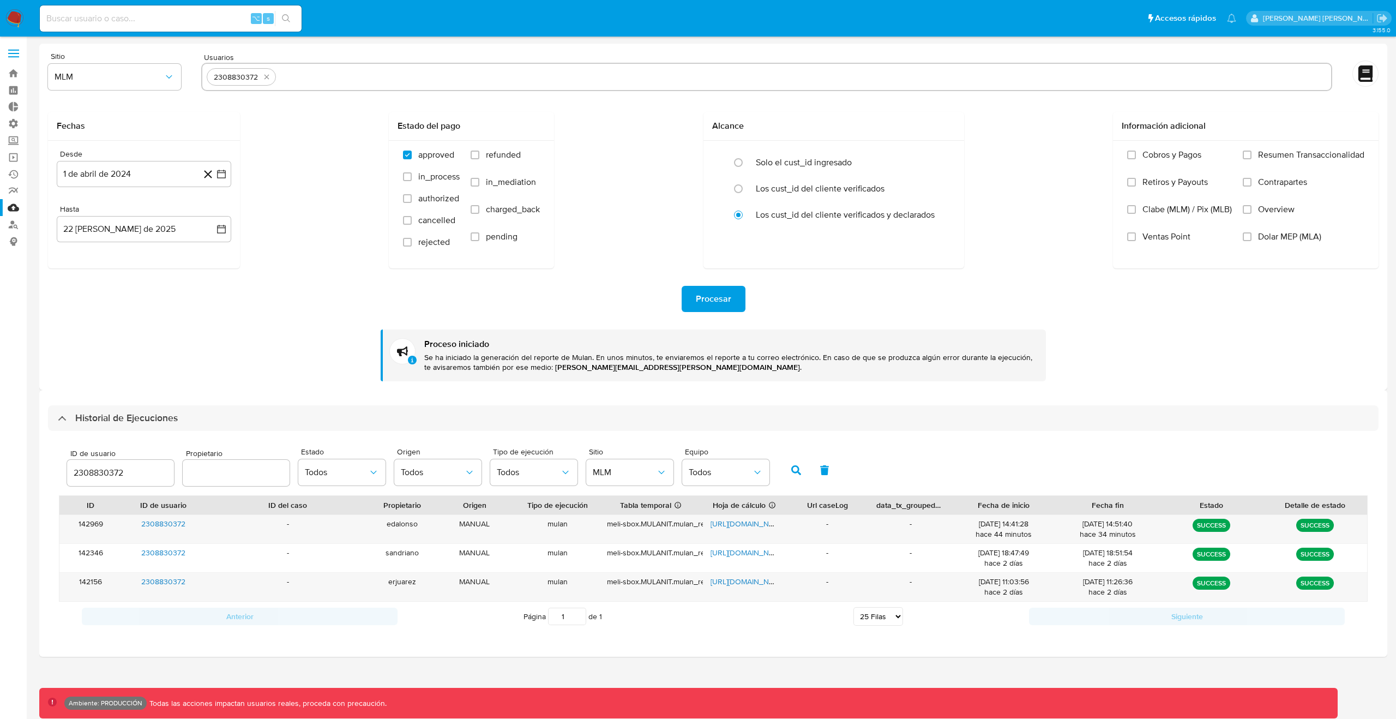
click at [827, 470] on button "button" at bounding box center [825, 470] width 28 height 26
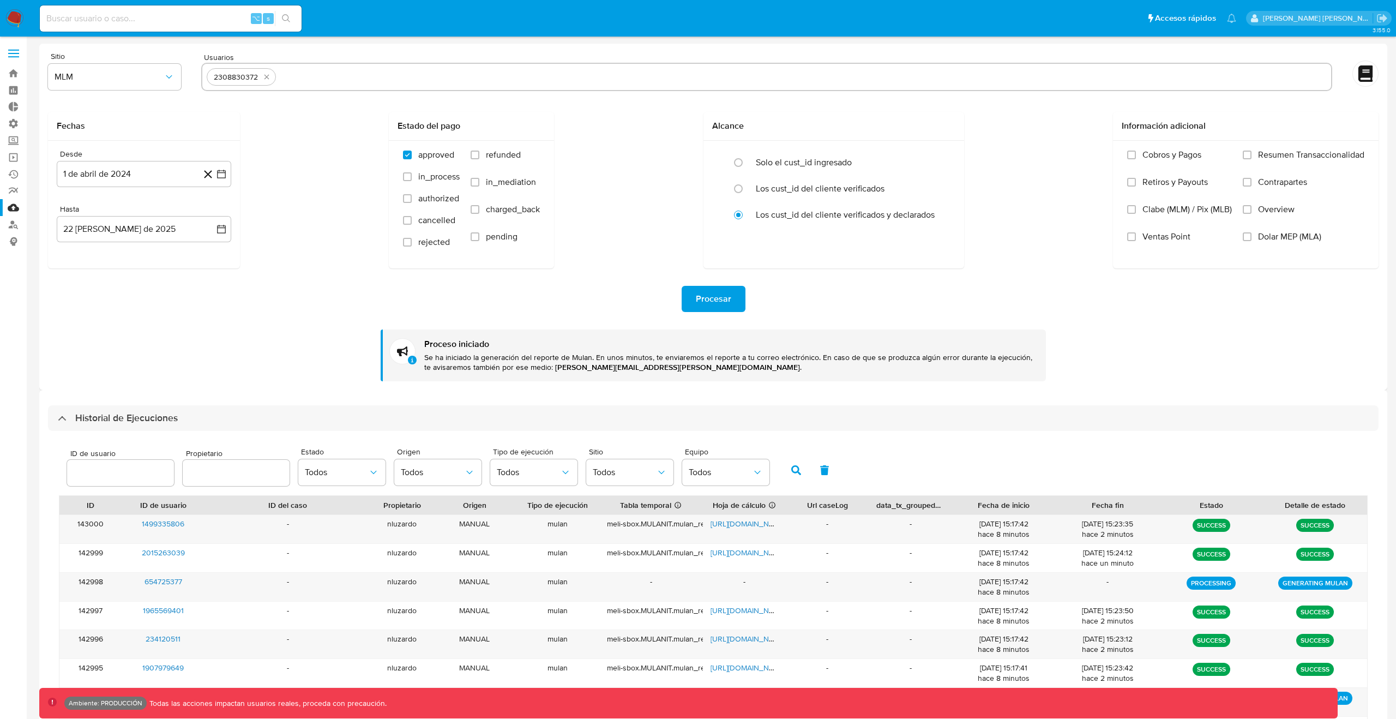
click at [244, 478] on input "text" at bounding box center [236, 473] width 107 height 14
type input "edalonso"
click at [789, 477] on button "button" at bounding box center [796, 470] width 28 height 26
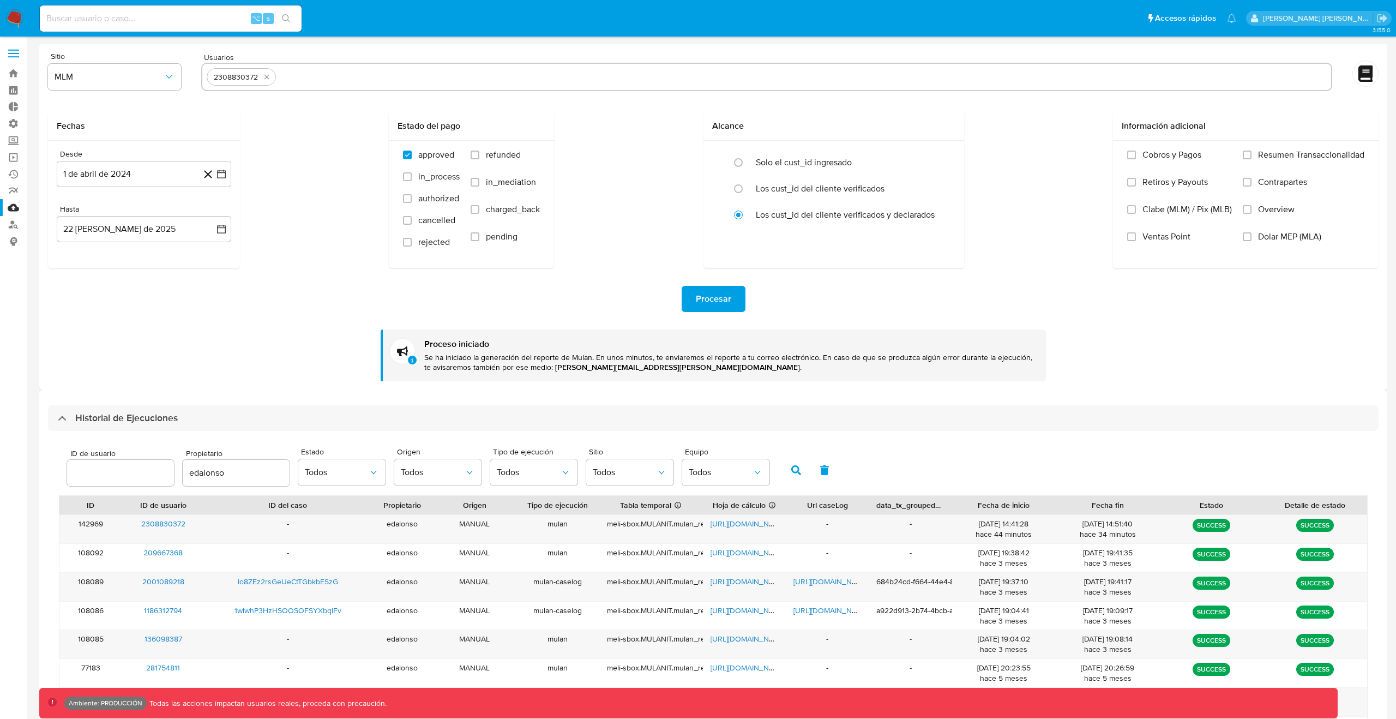
click at [797, 471] on icon "button" at bounding box center [796, 470] width 10 height 10
drag, startPoint x: 206, startPoint y: 523, endPoint x: 142, endPoint y: 524, distance: 63.8
click at [142, 524] on div "142969 2308830372 - edalonso MANUAL mulan meli-sbox.MULANIT.mulan_result_edalon…" at bounding box center [713, 529] width 1308 height 28
click at [795, 467] on icon "button" at bounding box center [796, 470] width 10 height 10
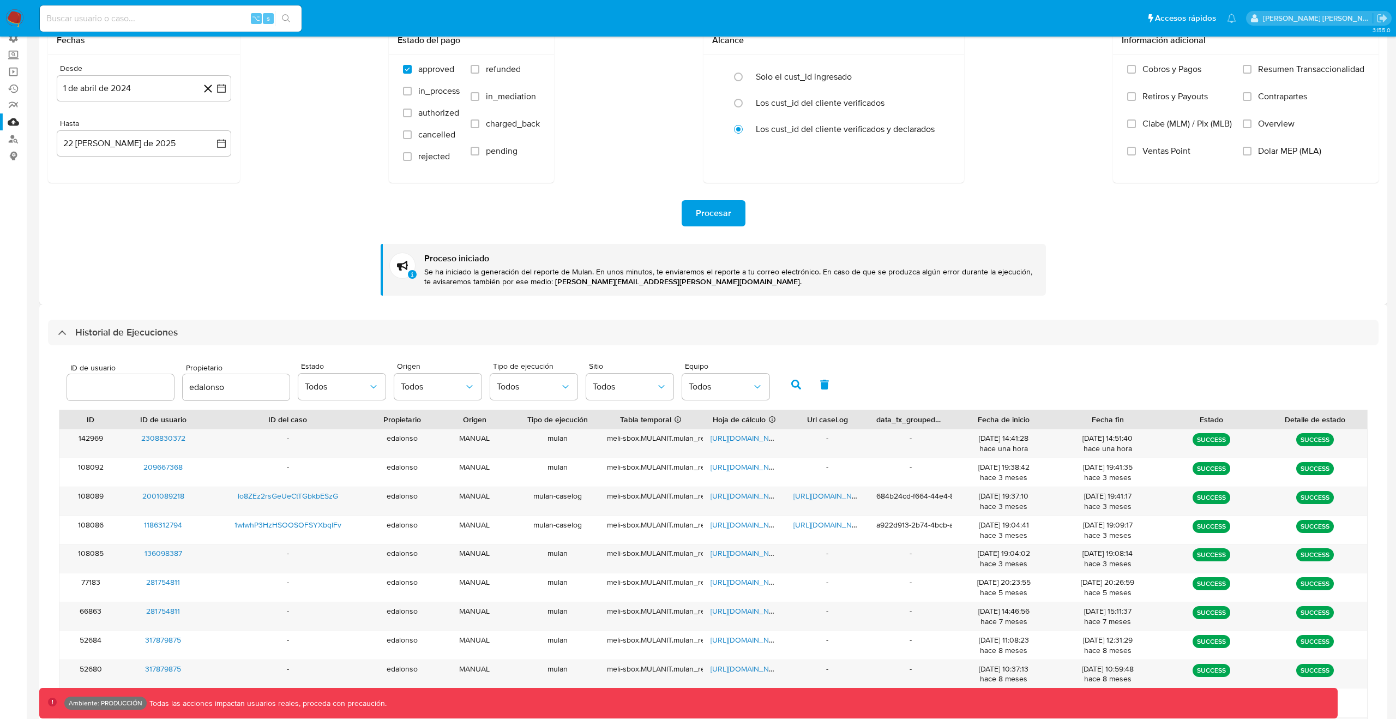
scroll to position [89, 0]
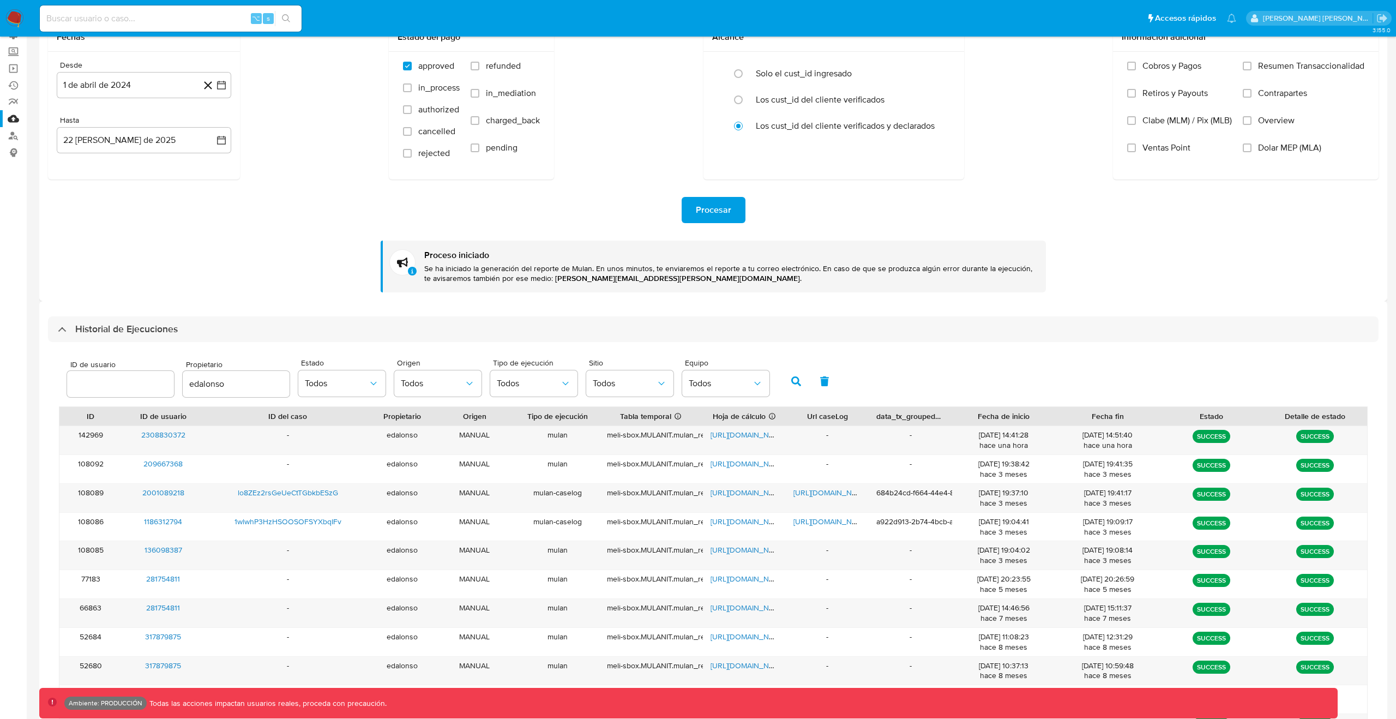
click at [786, 377] on button "button" at bounding box center [796, 381] width 28 height 26
click at [799, 373] on button "button" at bounding box center [796, 381] width 28 height 26
click at [795, 380] on icon "button" at bounding box center [796, 381] width 10 height 10
